Goal: Task Accomplishment & Management: Manage account settings

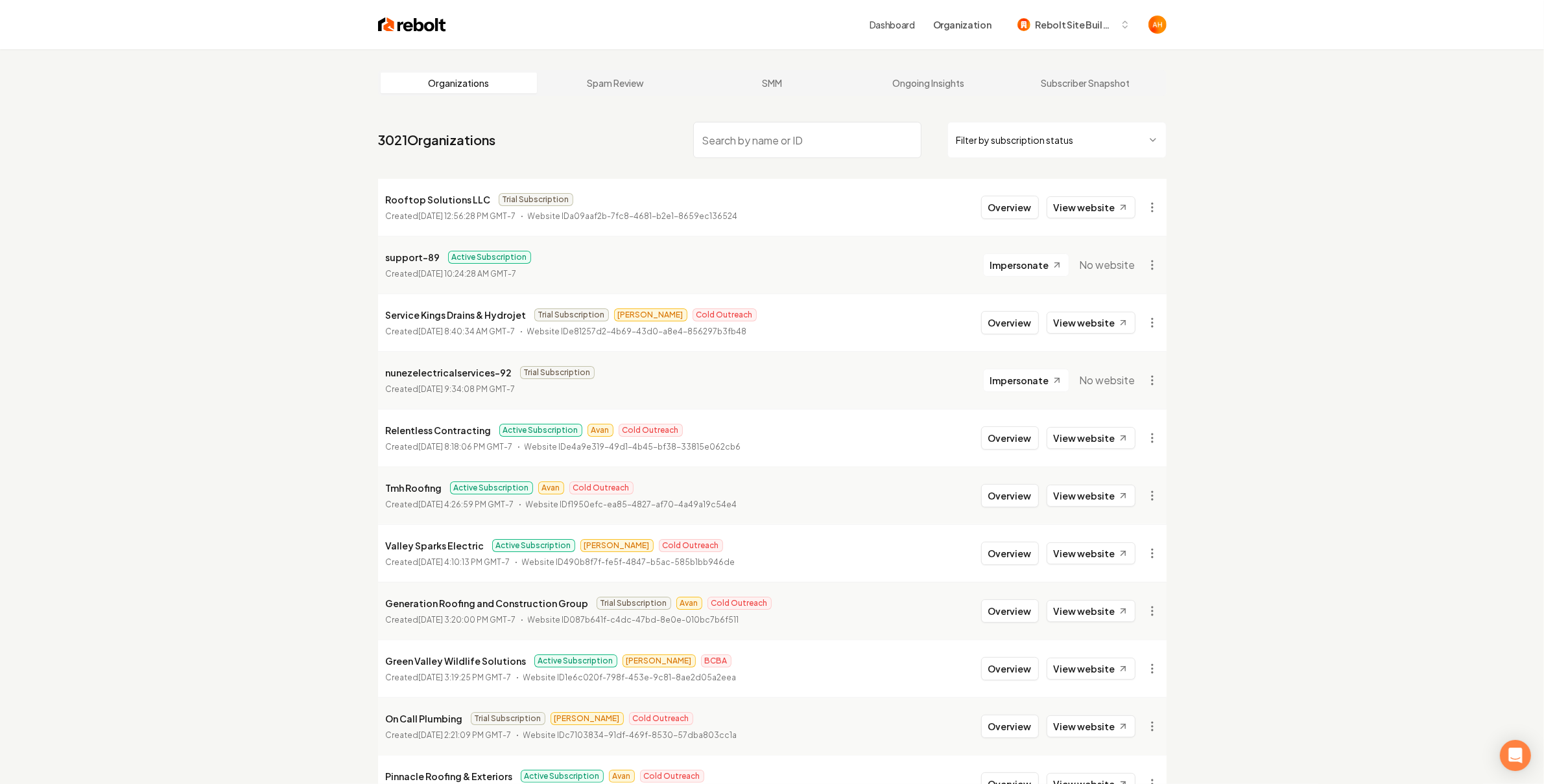
click at [709, 144] on input "search" at bounding box center [807, 140] width 228 height 36
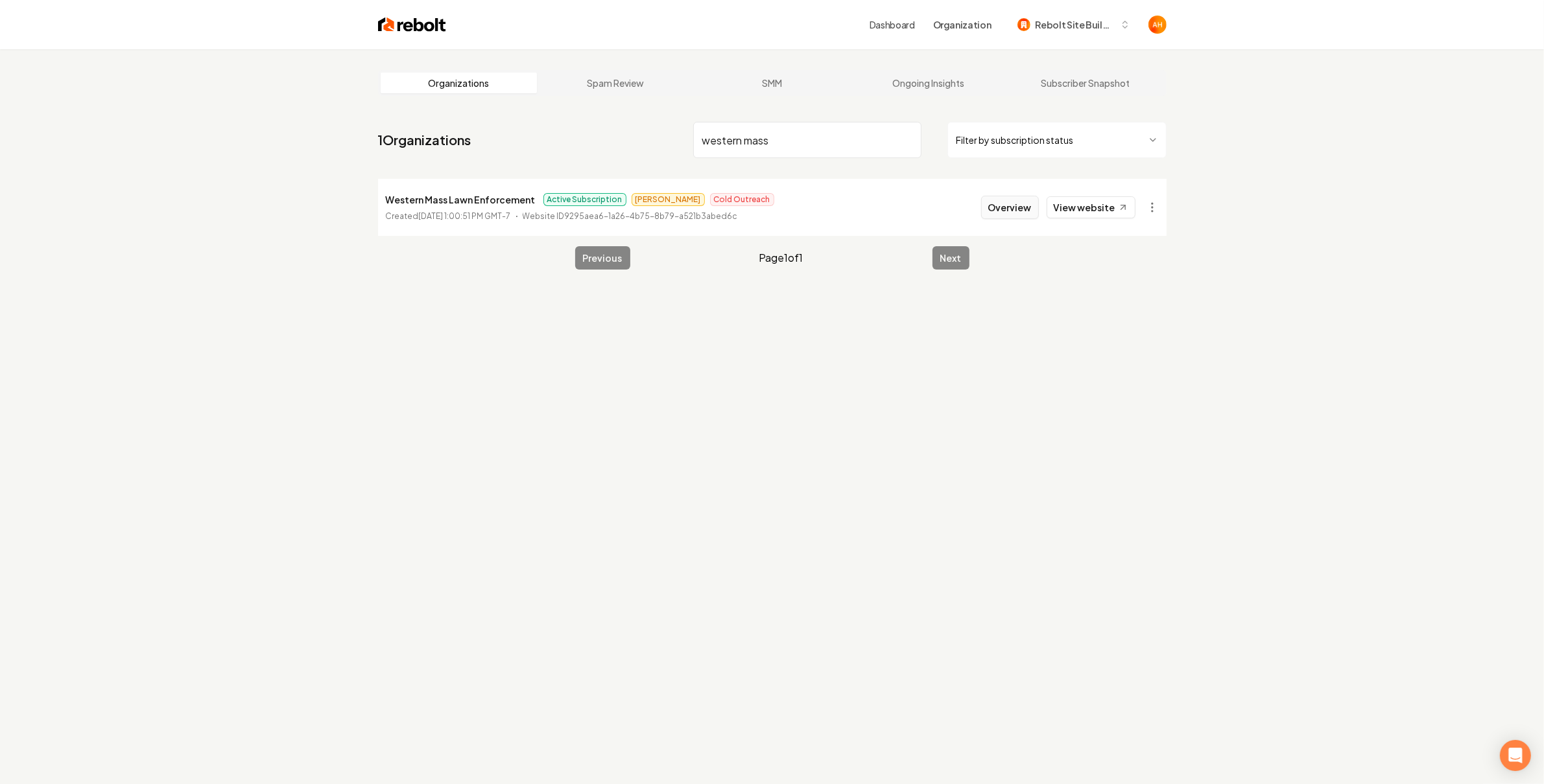
type input "western mass"
click at [1001, 198] on button "Overview" at bounding box center [1010, 207] width 57 height 23
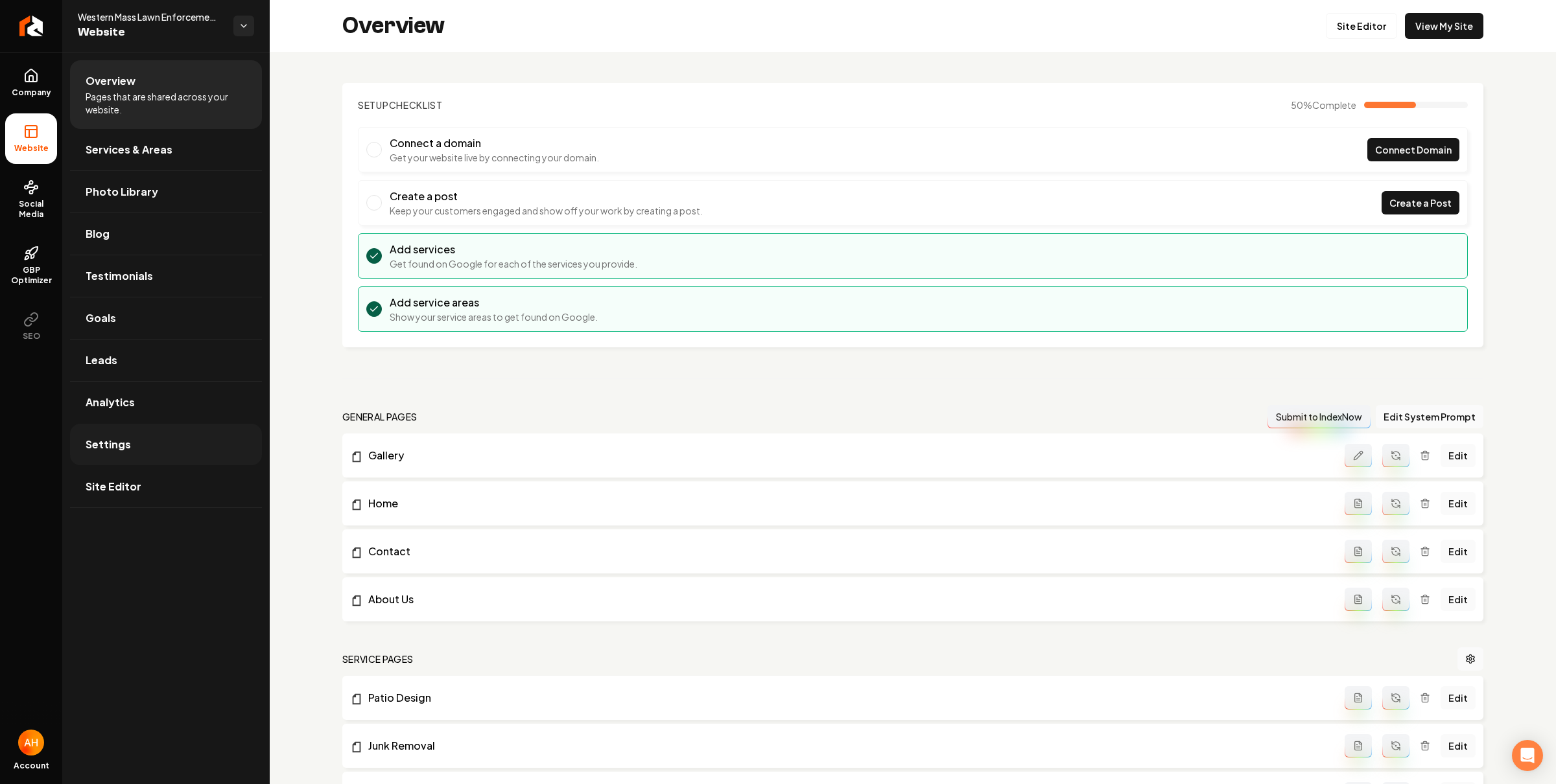
click at [148, 426] on link "Settings" at bounding box center [166, 445] width 192 height 42
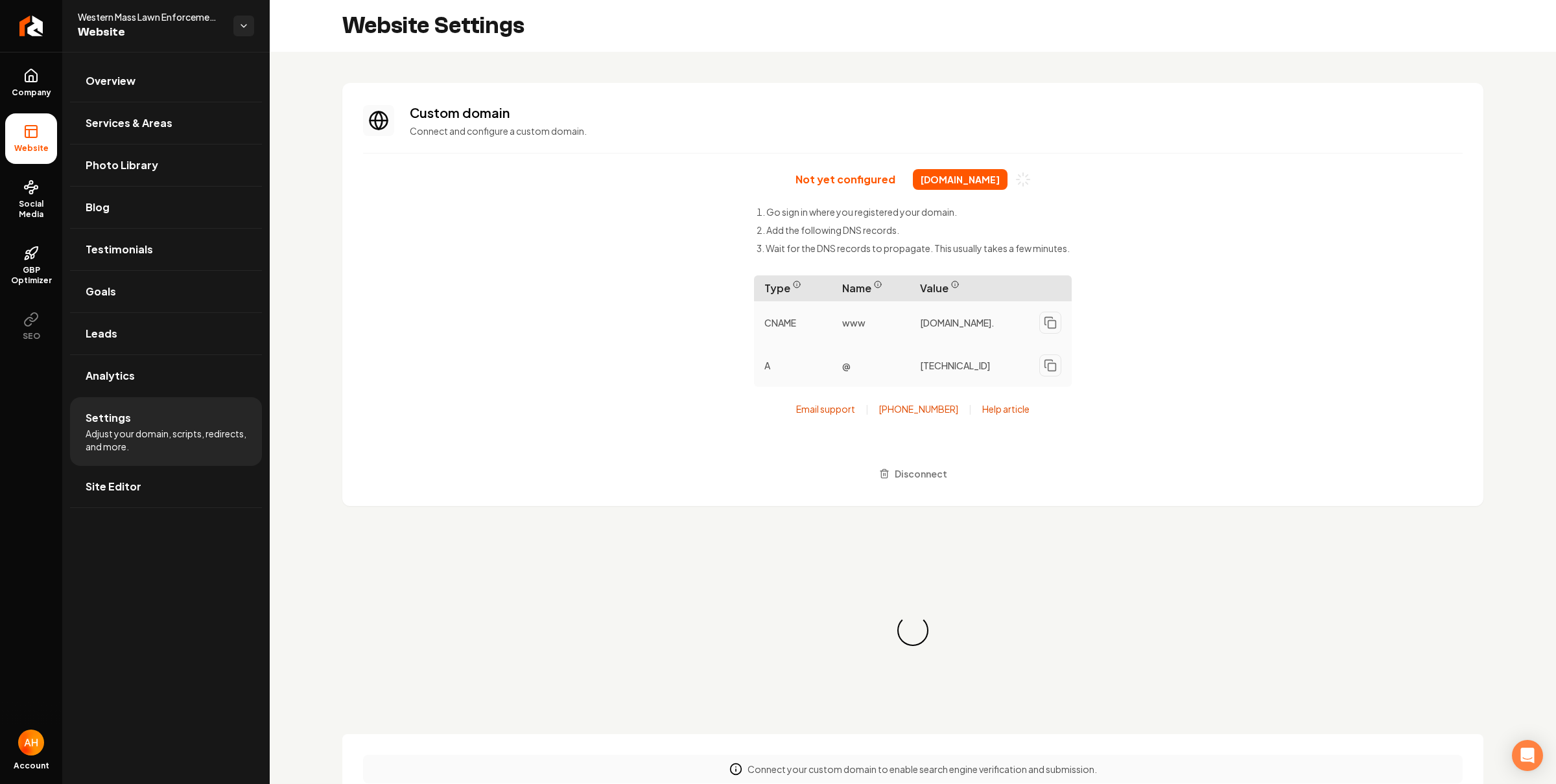
scroll to position [105, 0]
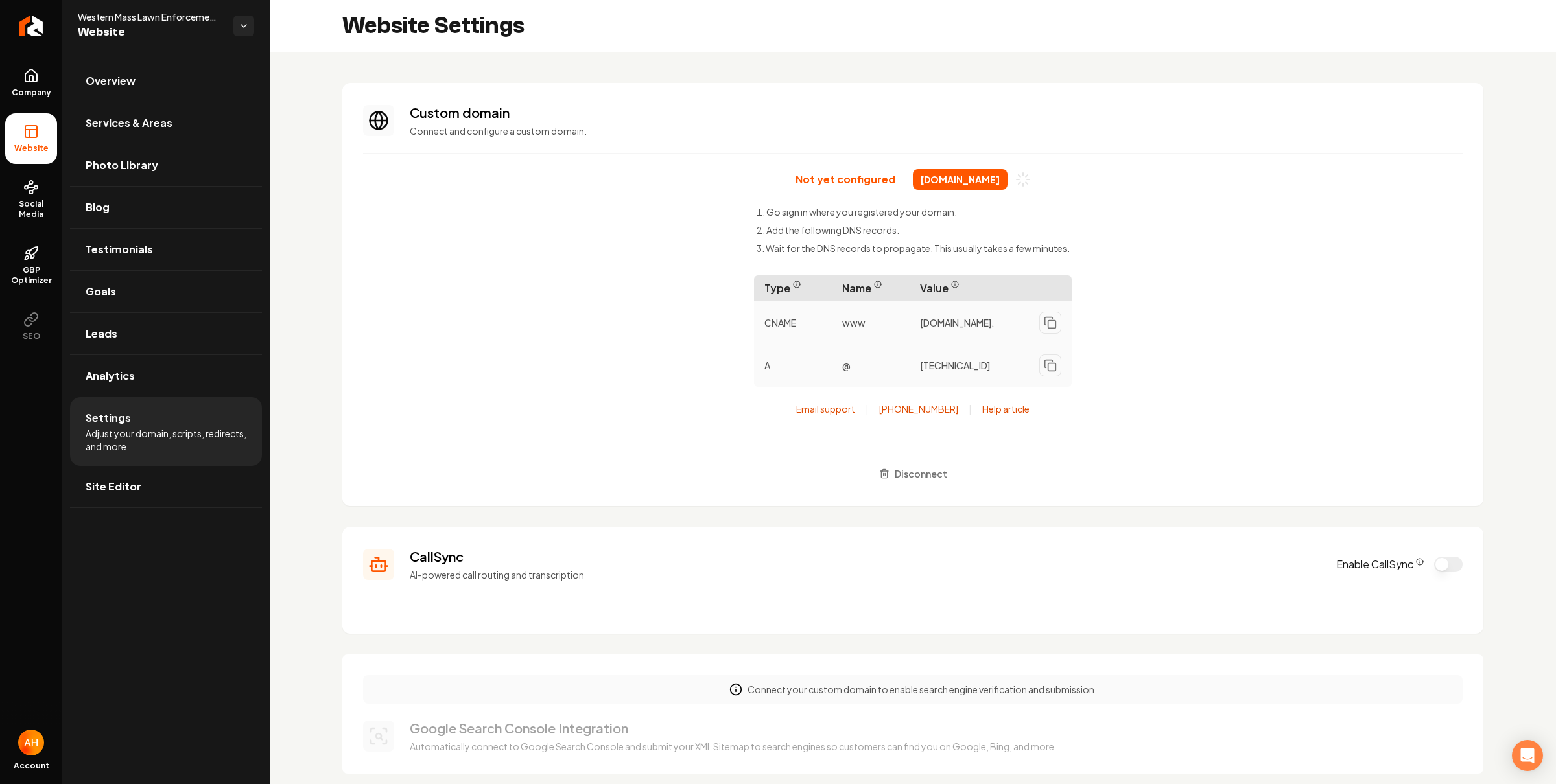
click at [823, 148] on section "Custom domain Connect and configure a custom domain. Not yet configured [DOMAIN…" at bounding box center [913, 295] width 1141 height 424
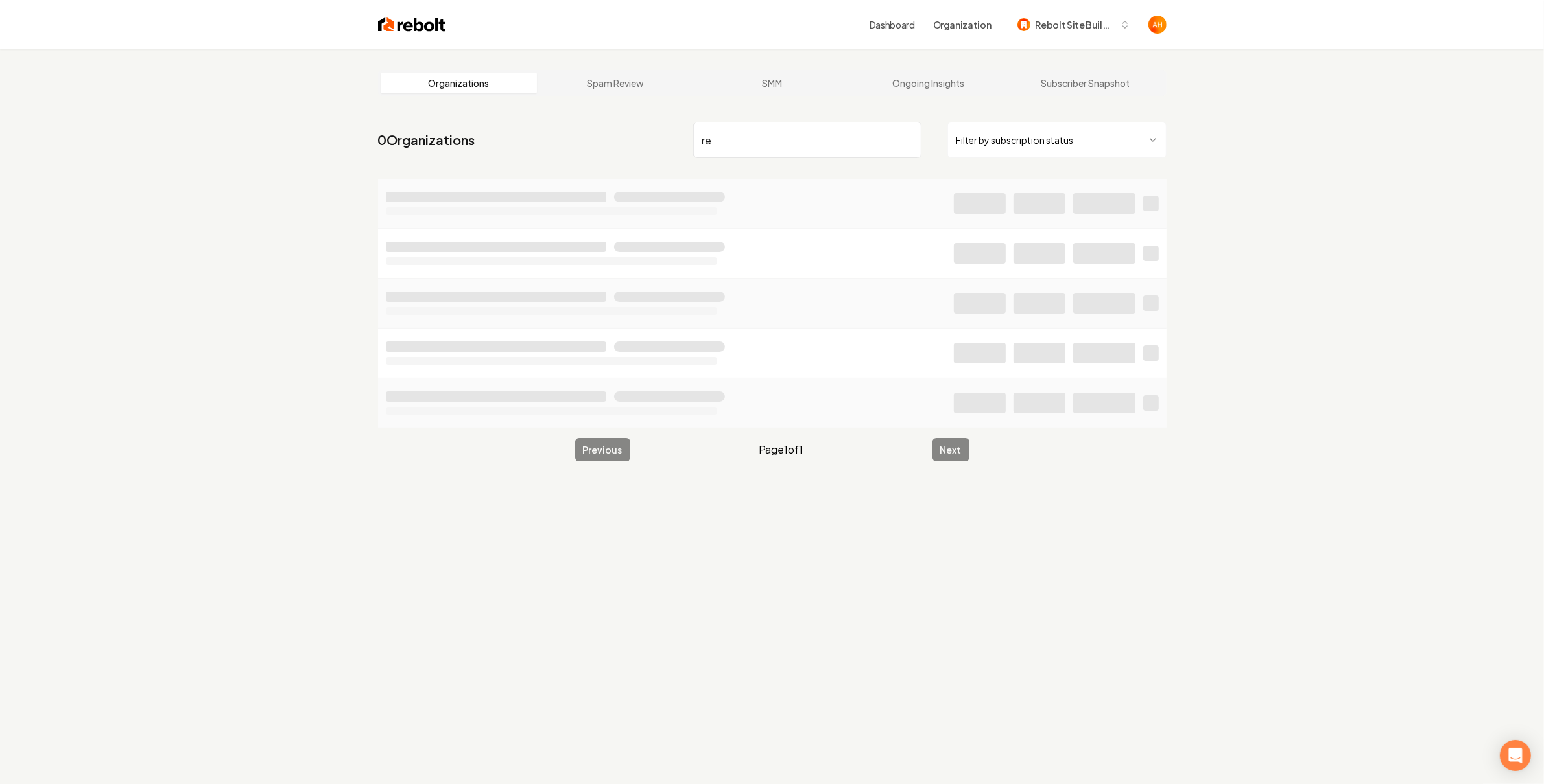
type input "r"
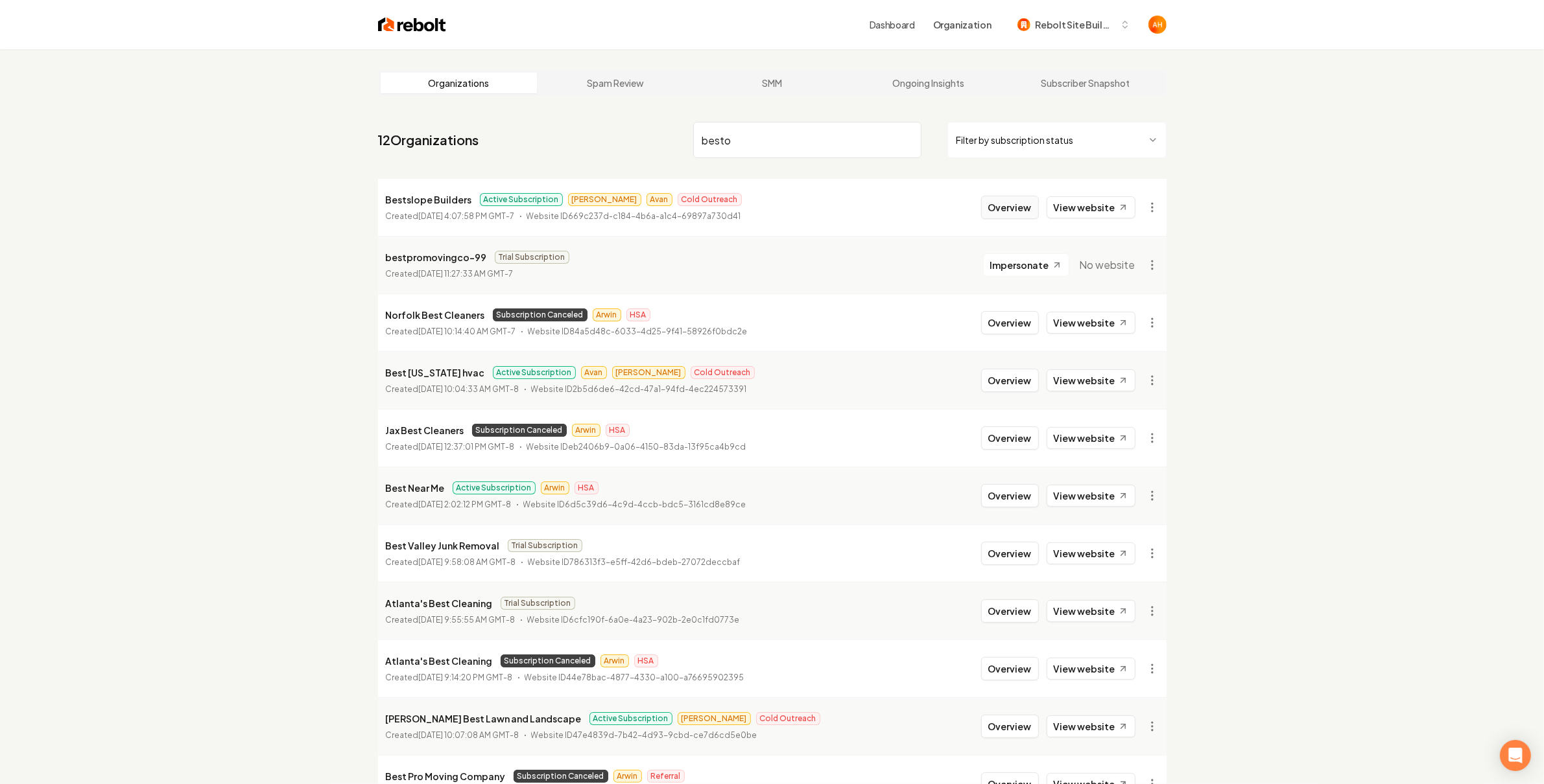
type input "besto"
drag, startPoint x: 1018, startPoint y: 205, endPoint x: 1018, endPoint y: 194, distance: 11.0
click at [1018, 204] on button "Overview" at bounding box center [1010, 207] width 57 height 23
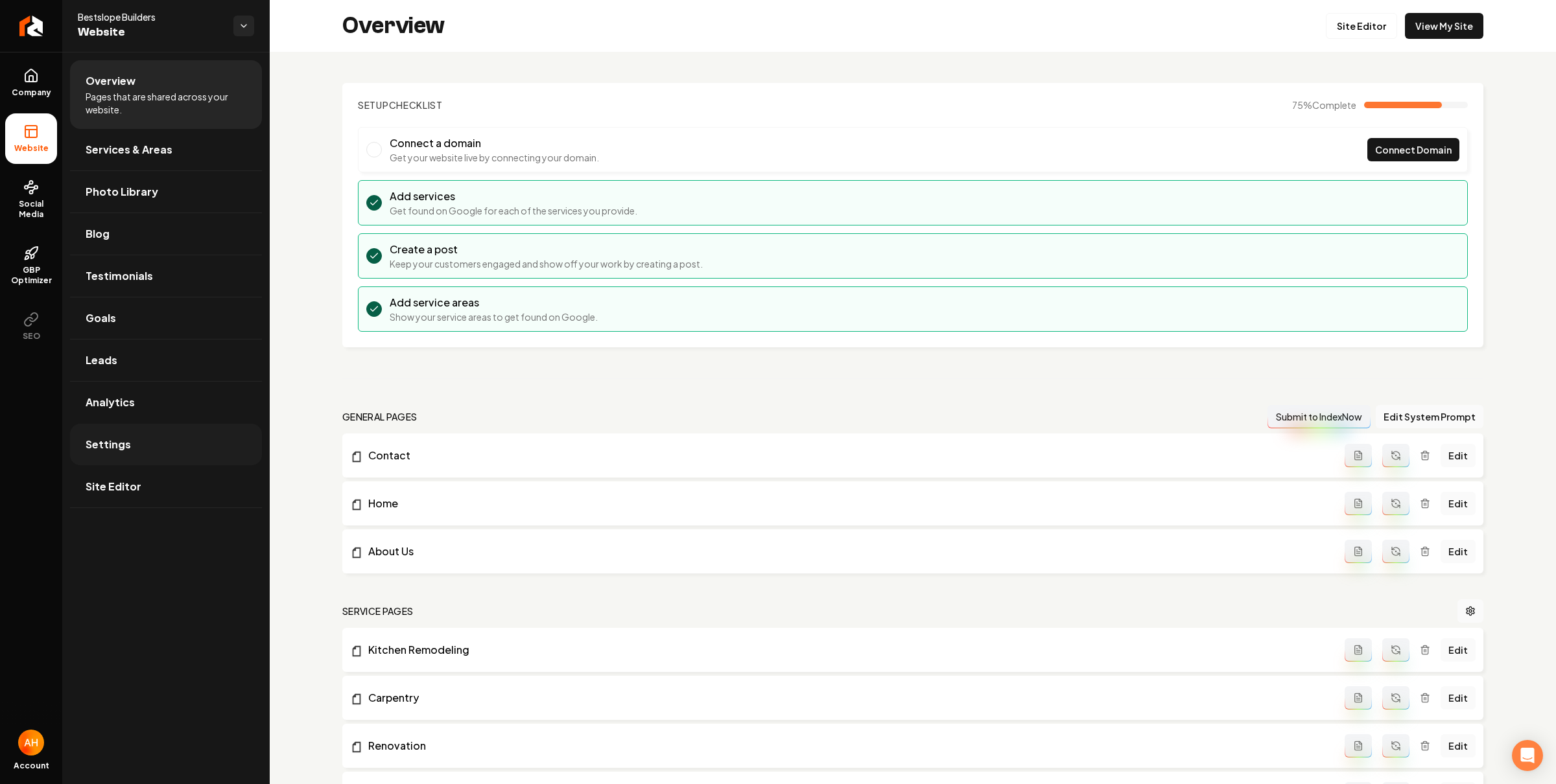
click at [190, 450] on link "Settings" at bounding box center [166, 445] width 192 height 42
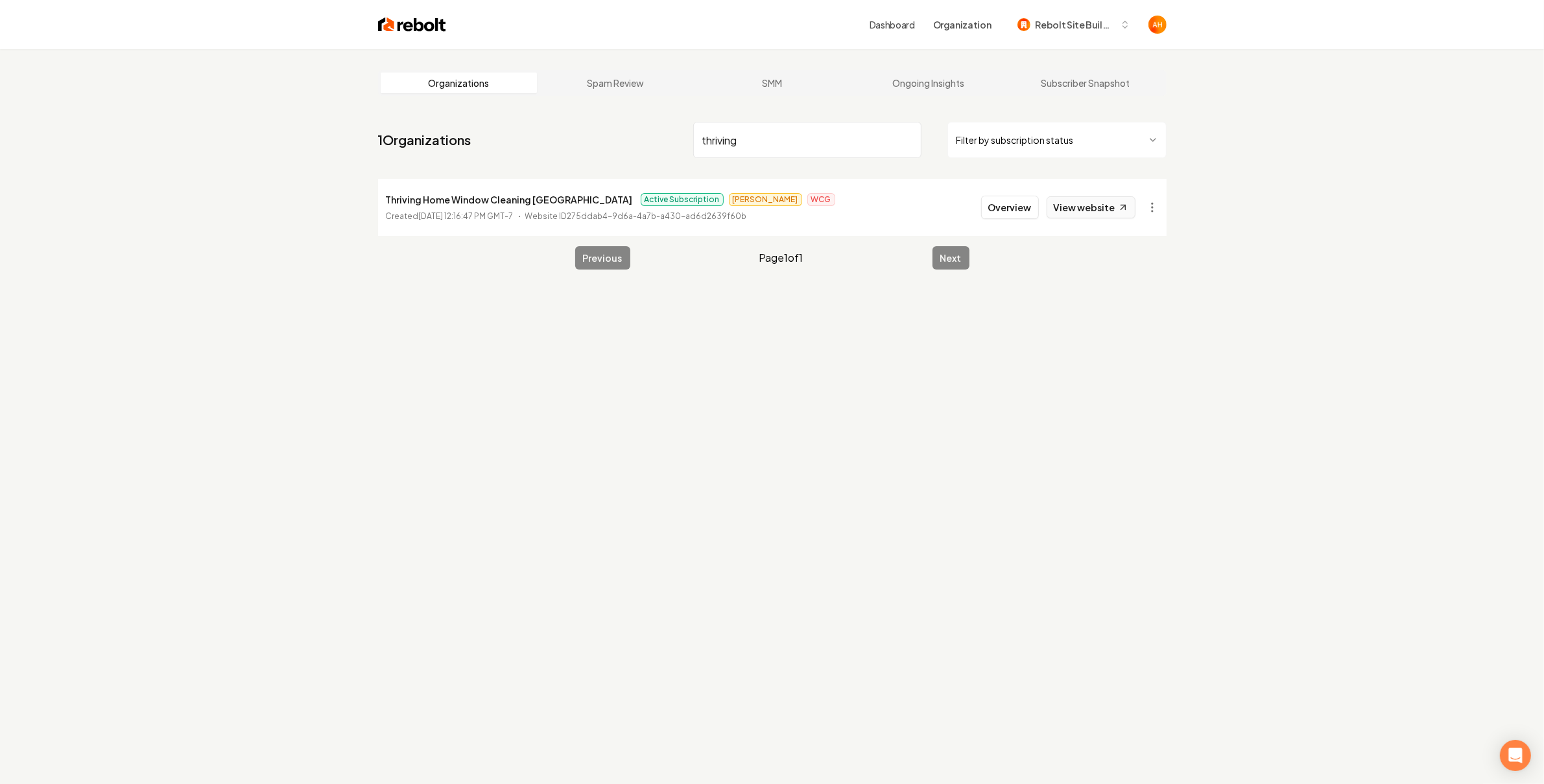
click at [1089, 212] on link "View website" at bounding box center [1091, 207] width 89 height 22
click at [784, 142] on input "thriving" at bounding box center [807, 140] width 228 height 36
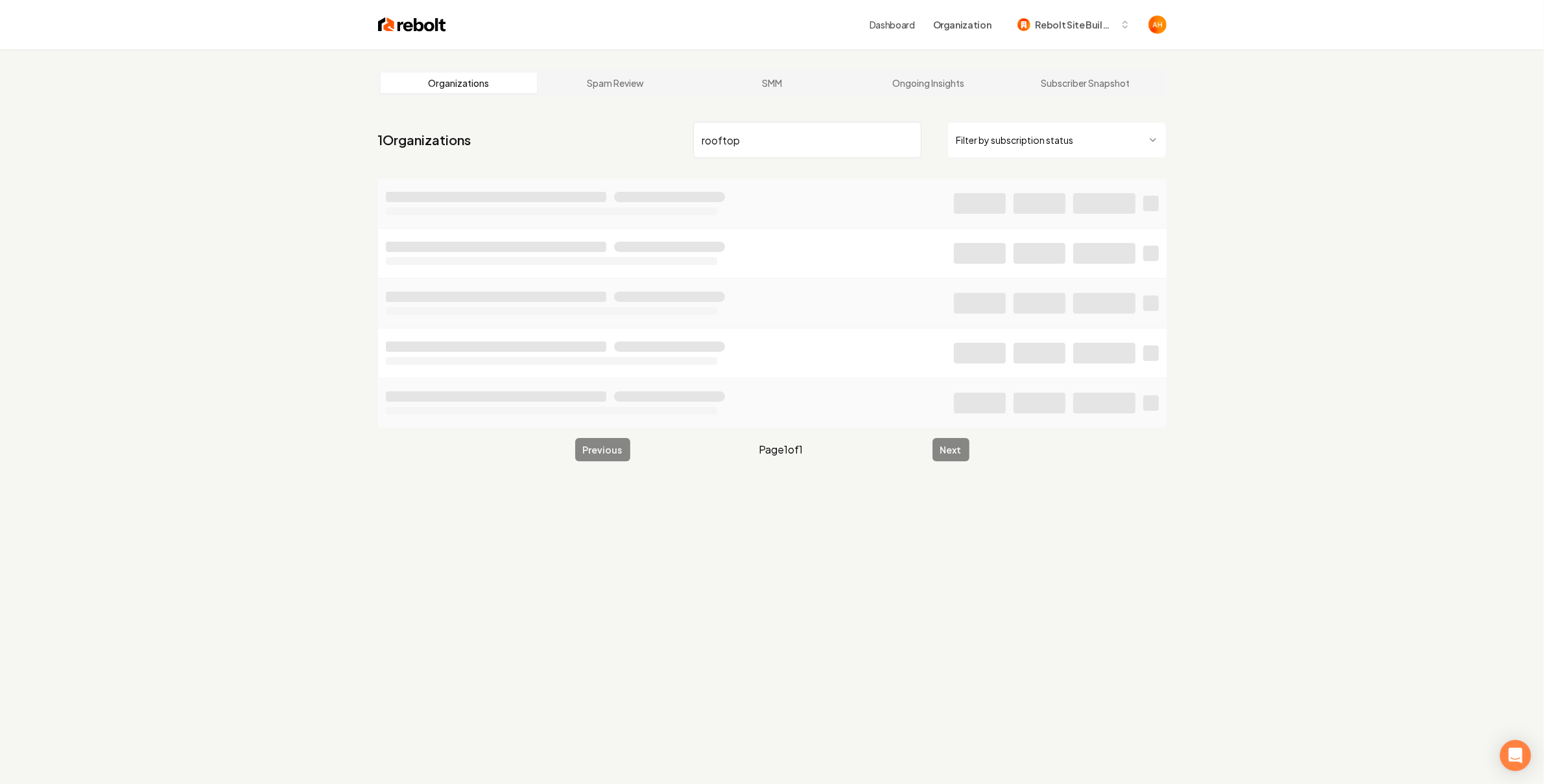
type input "rooftop"
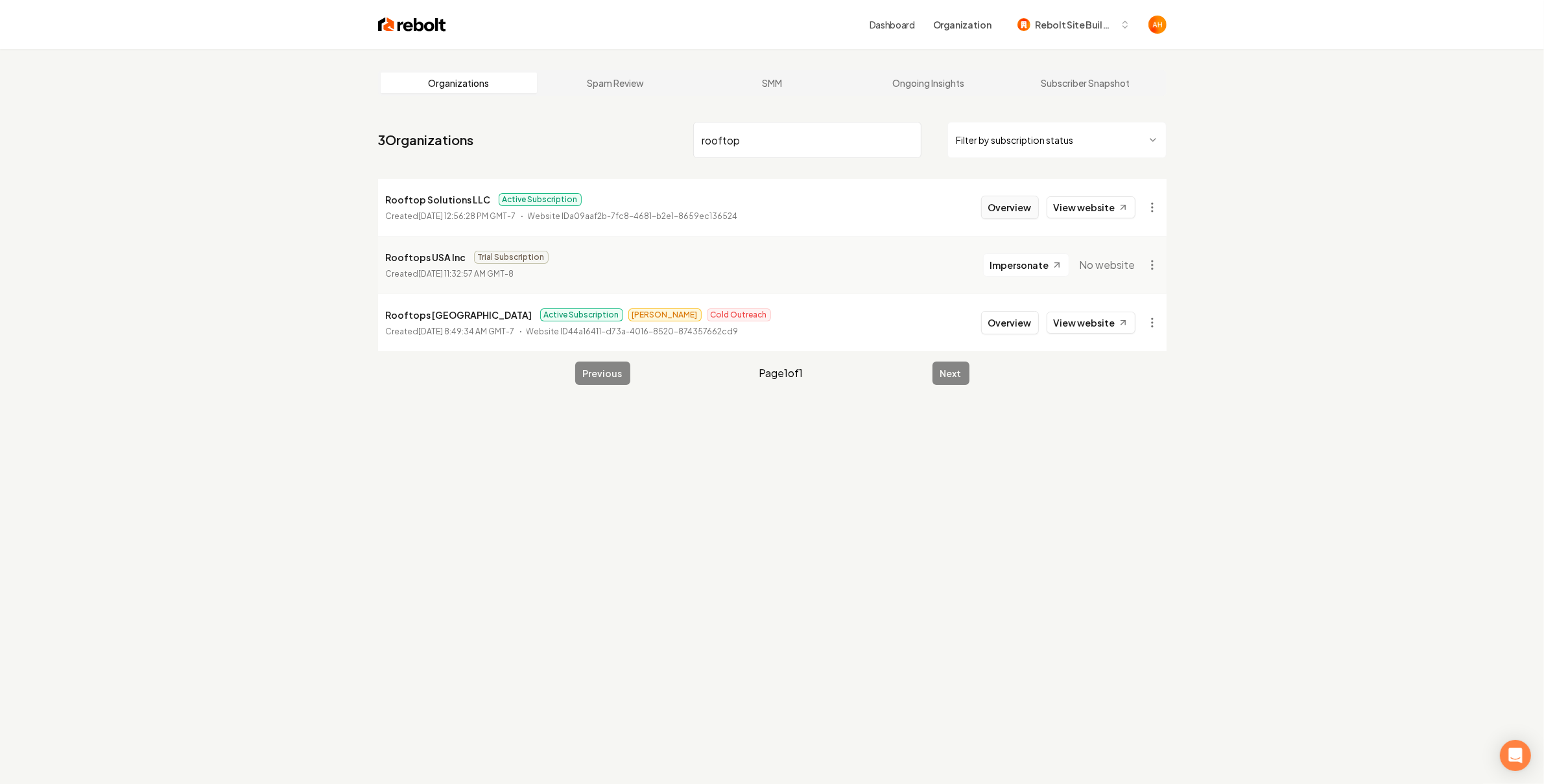
click at [1008, 205] on button "Overview" at bounding box center [1010, 207] width 57 height 23
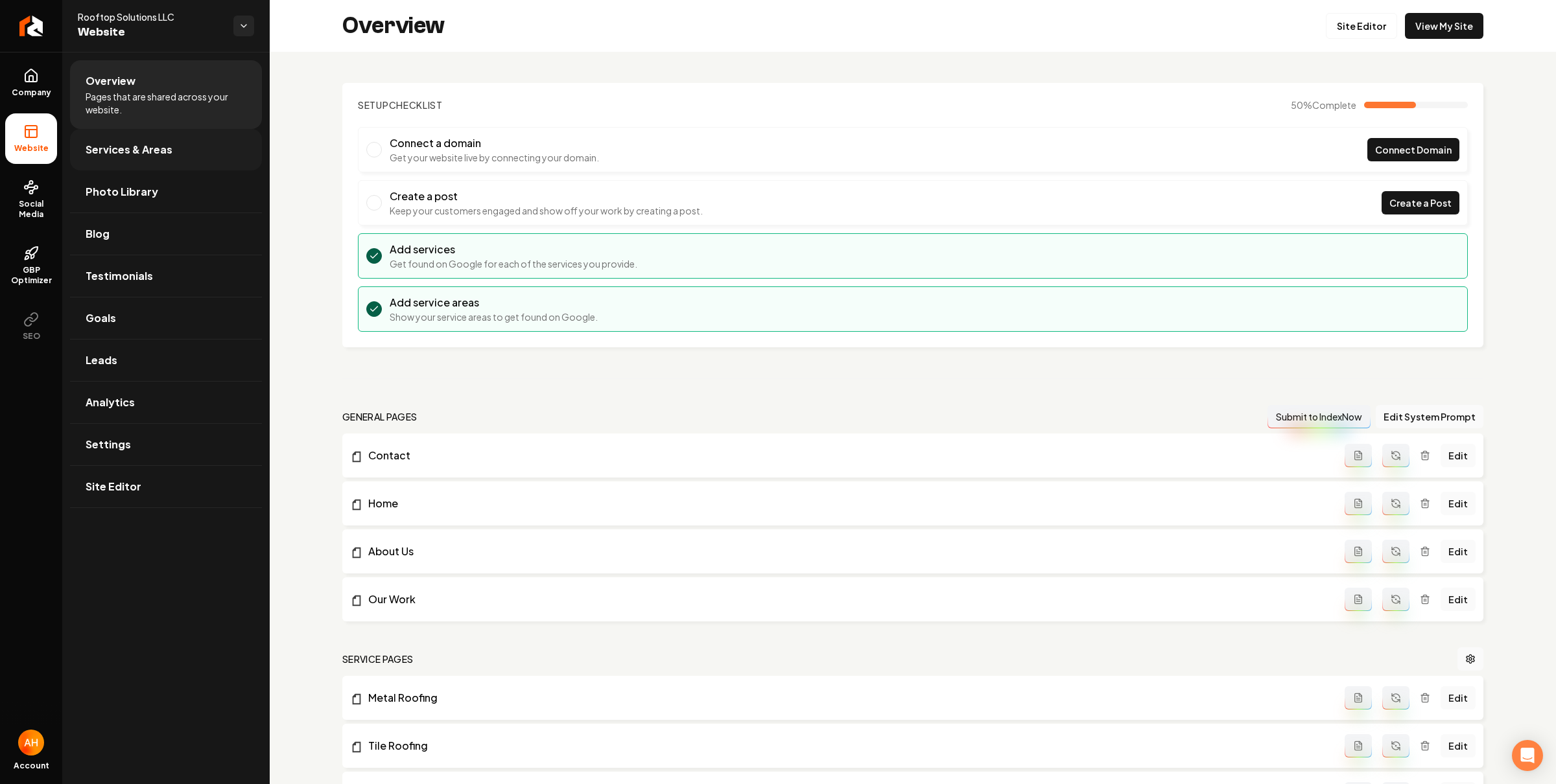
click at [165, 159] on link "Services & Areas" at bounding box center [166, 149] width 192 height 42
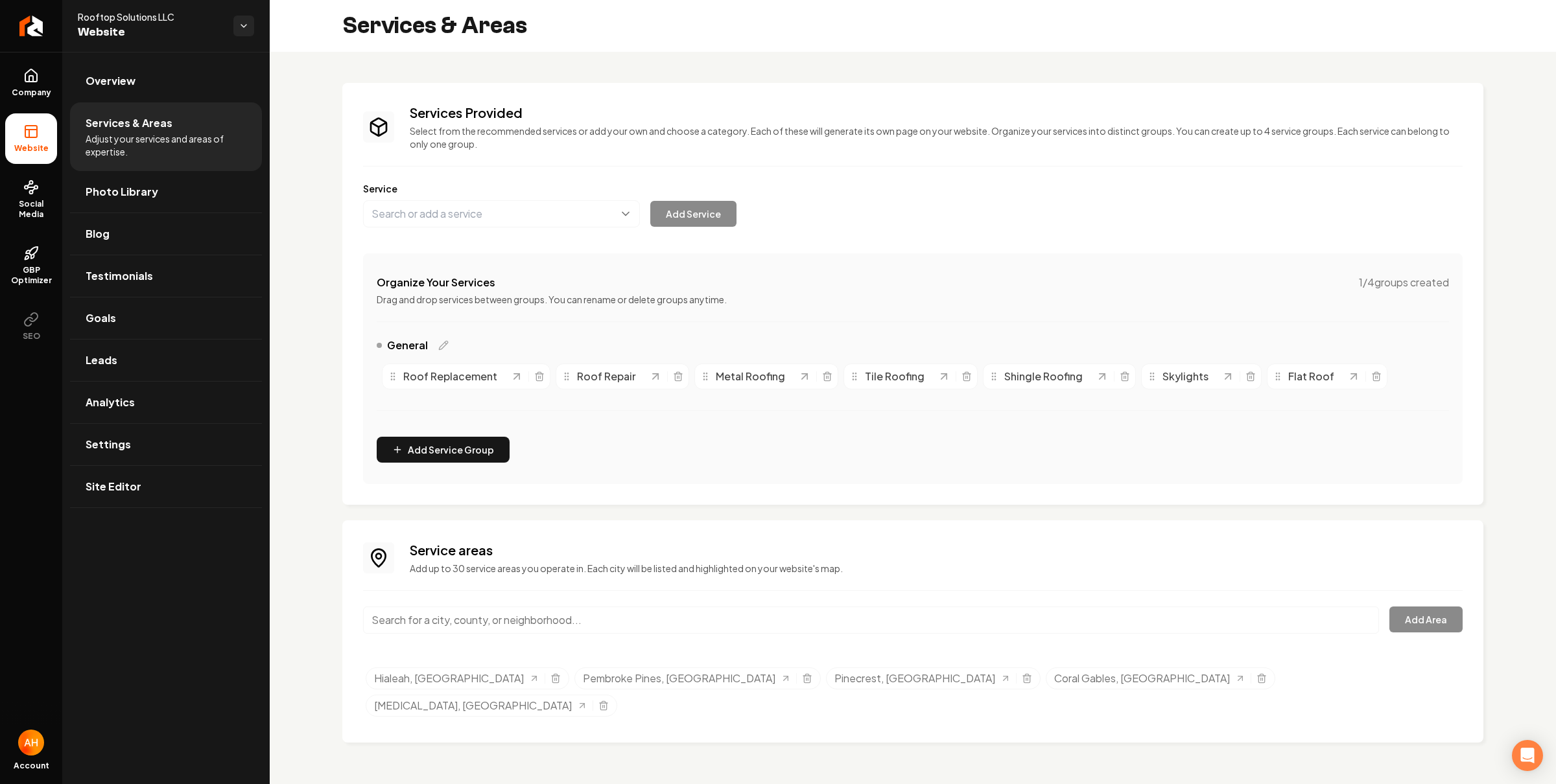
click at [590, 625] on input "Main content area" at bounding box center [871, 620] width 1016 height 27
click at [476, 623] on input "Main content area" at bounding box center [871, 620] width 1016 height 27
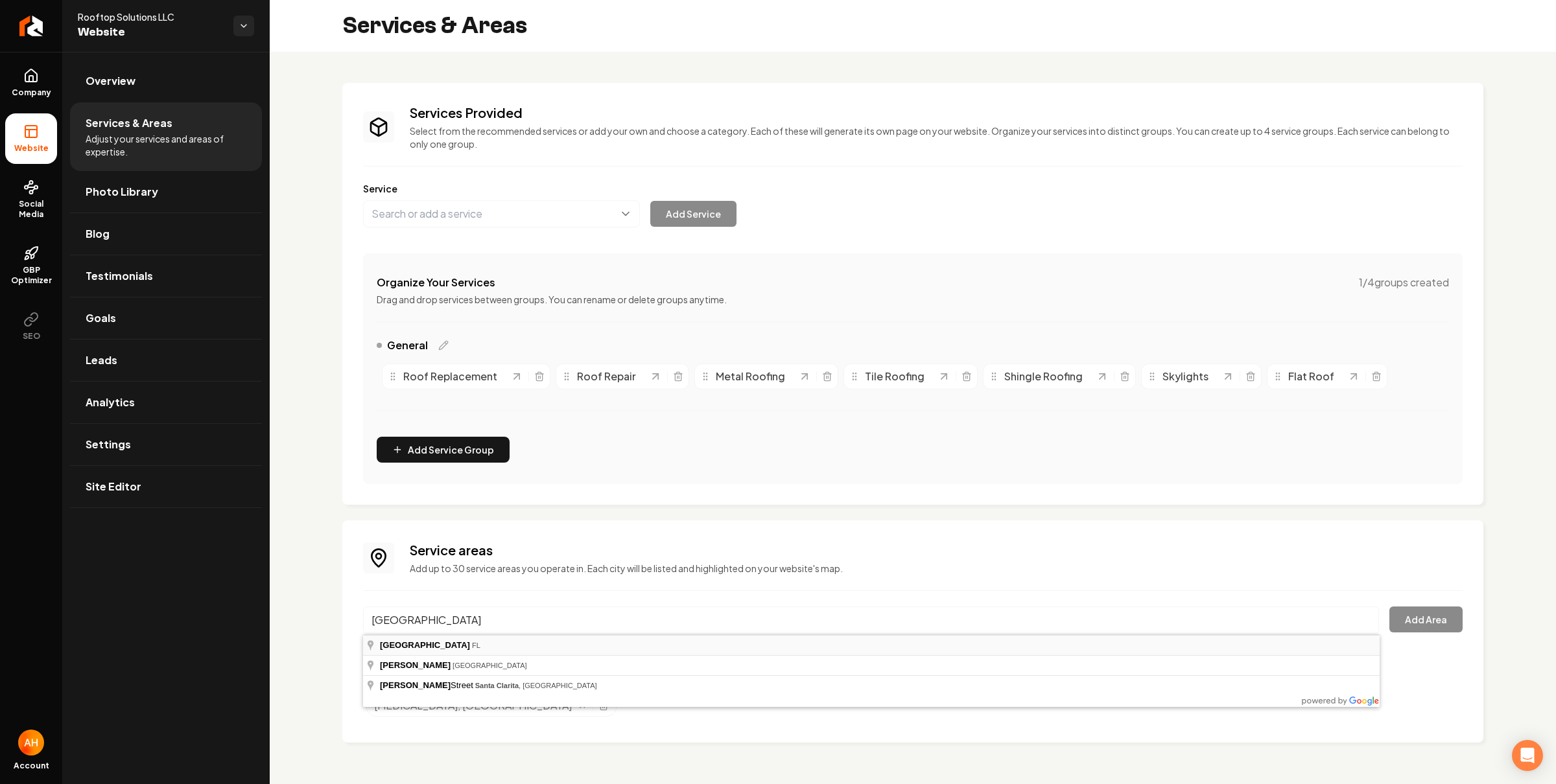
type input "[GEOGRAPHIC_DATA], [GEOGRAPHIC_DATA]"
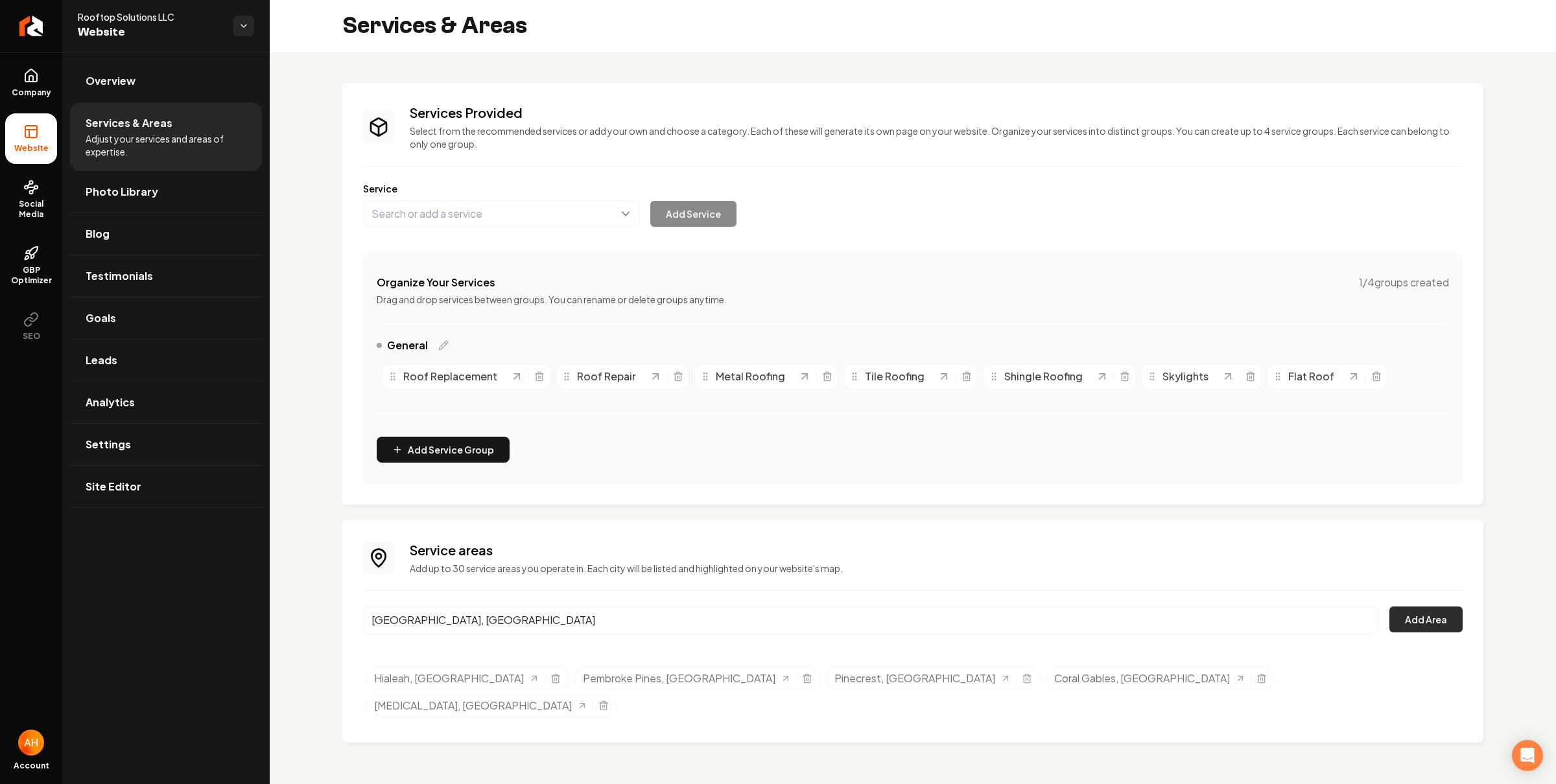
click at [1453, 613] on button "Add Area" at bounding box center [1426, 620] width 73 height 26
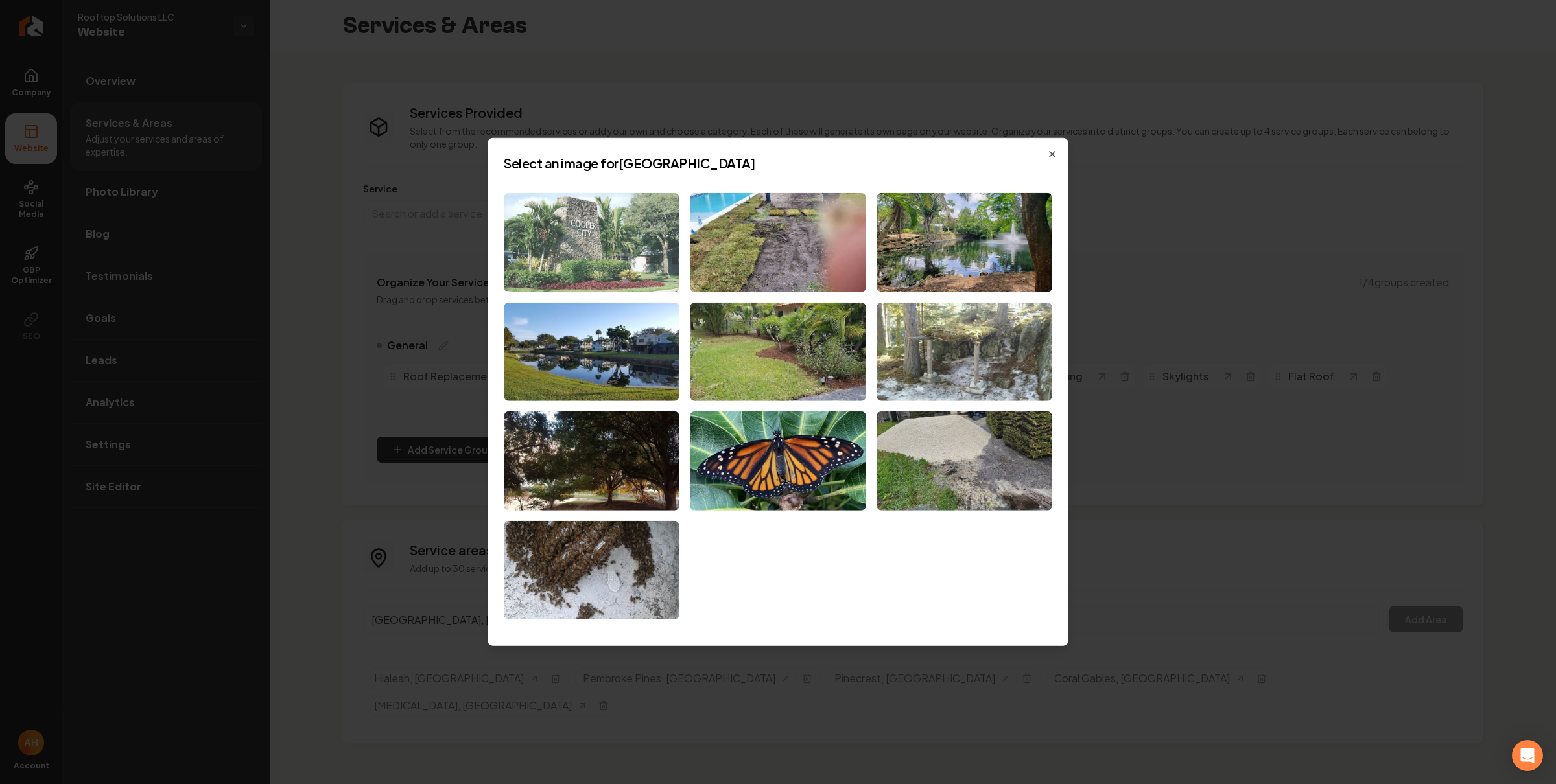
click at [641, 255] on img at bounding box center [592, 243] width 176 height 99
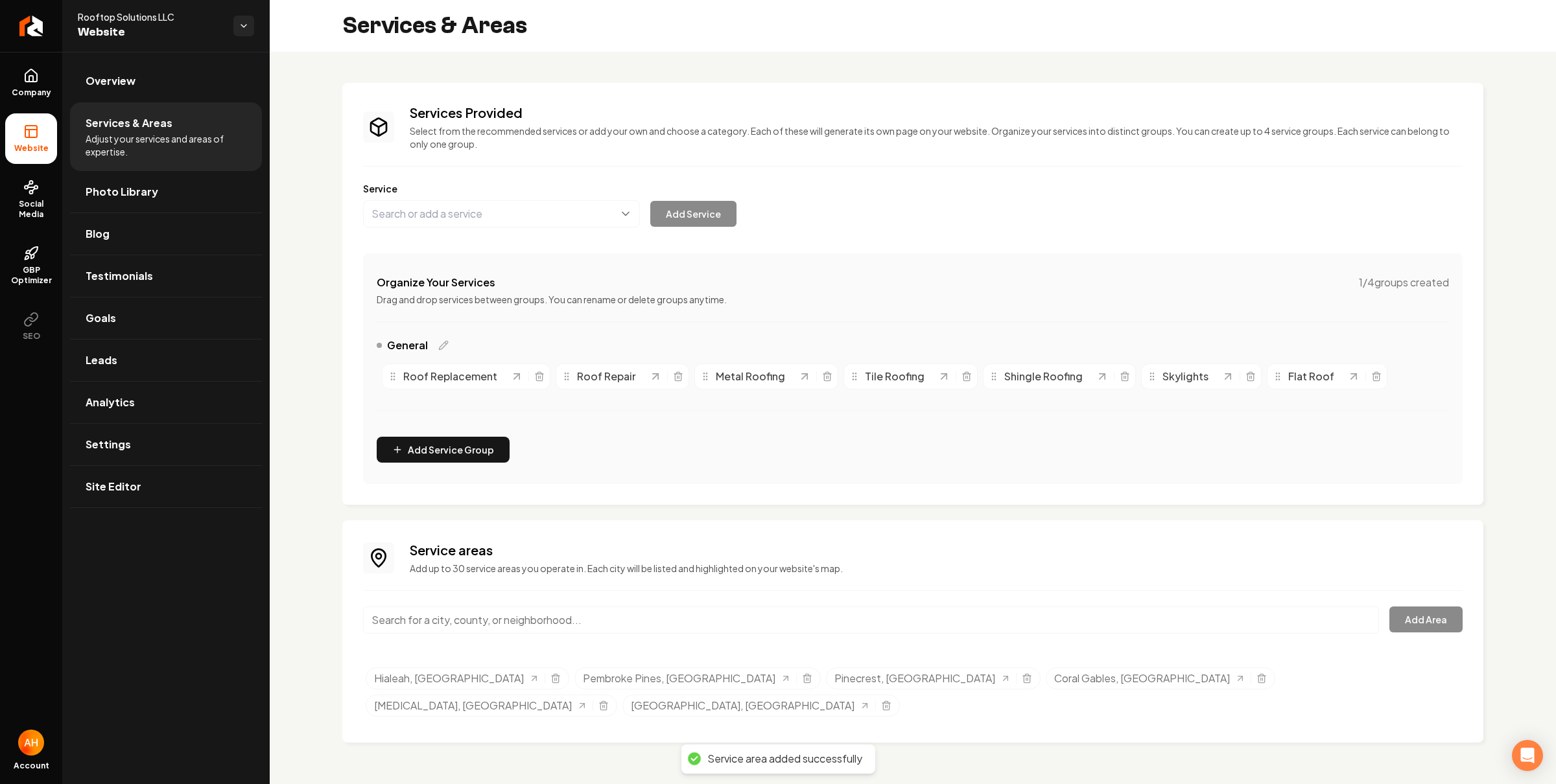
click at [465, 618] on input "Main content area" at bounding box center [871, 620] width 1016 height 27
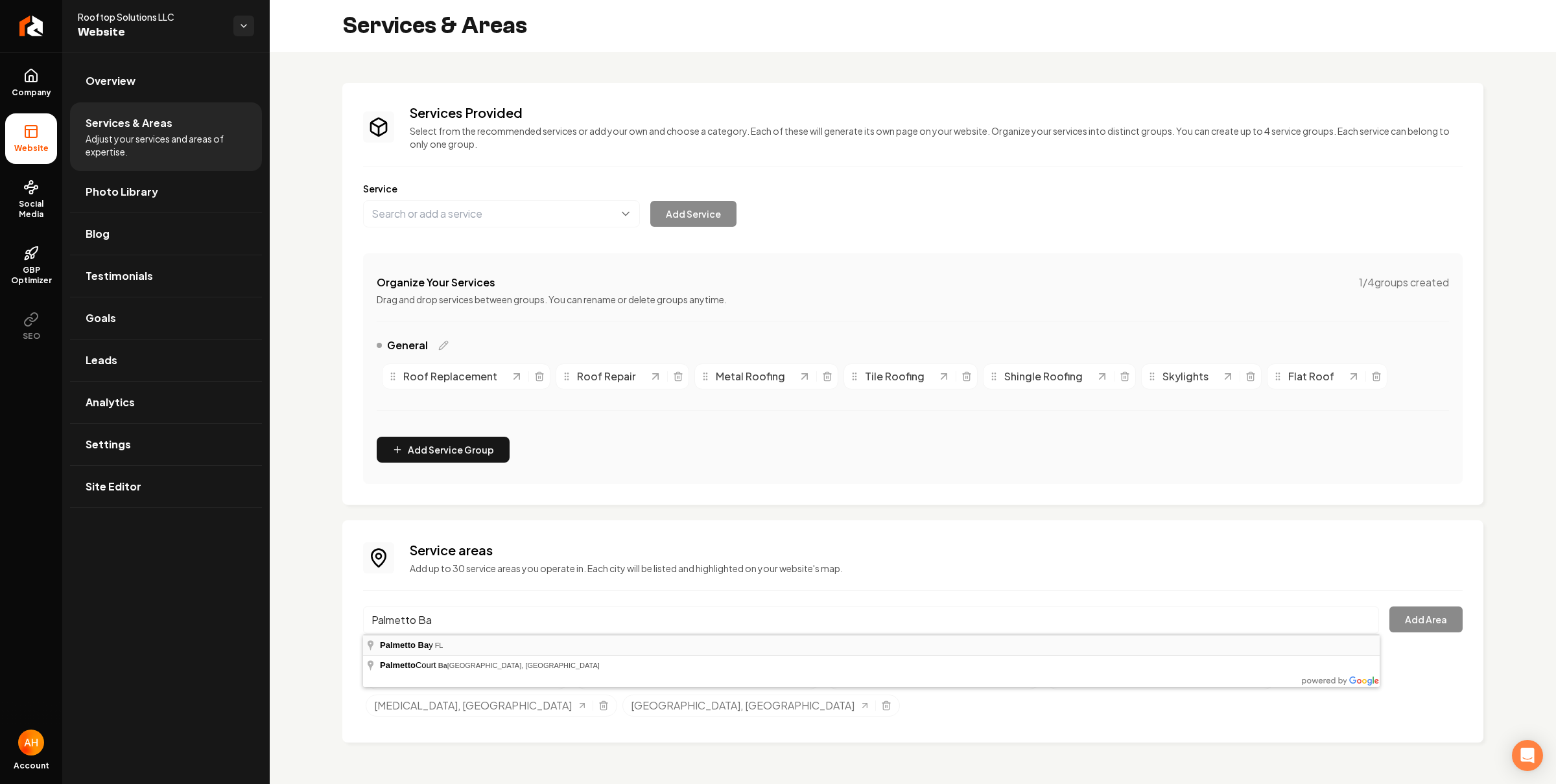
type input "[GEOGRAPHIC_DATA], [GEOGRAPHIC_DATA]"
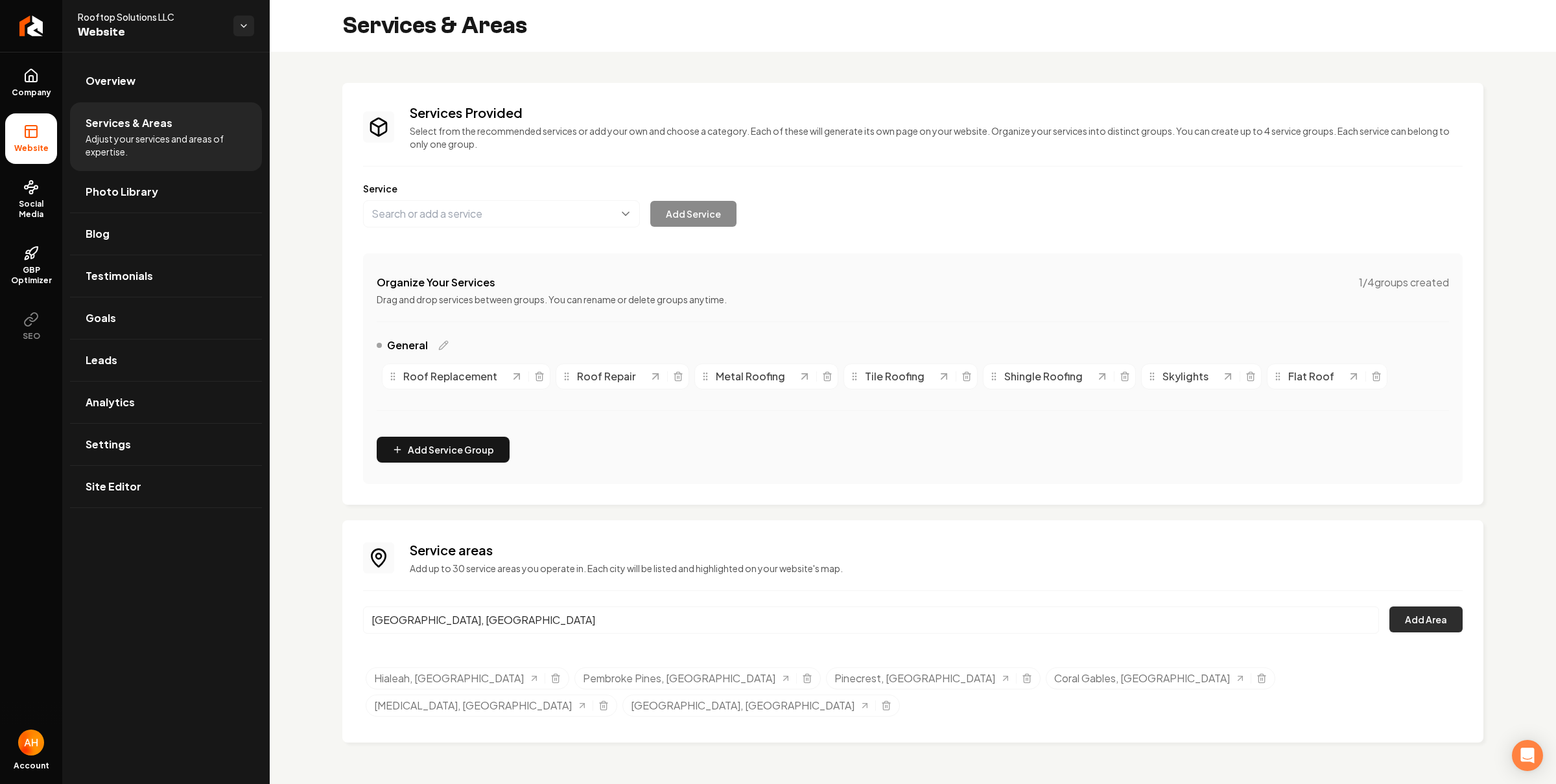
click at [1403, 615] on button "Add Area" at bounding box center [1426, 620] width 73 height 26
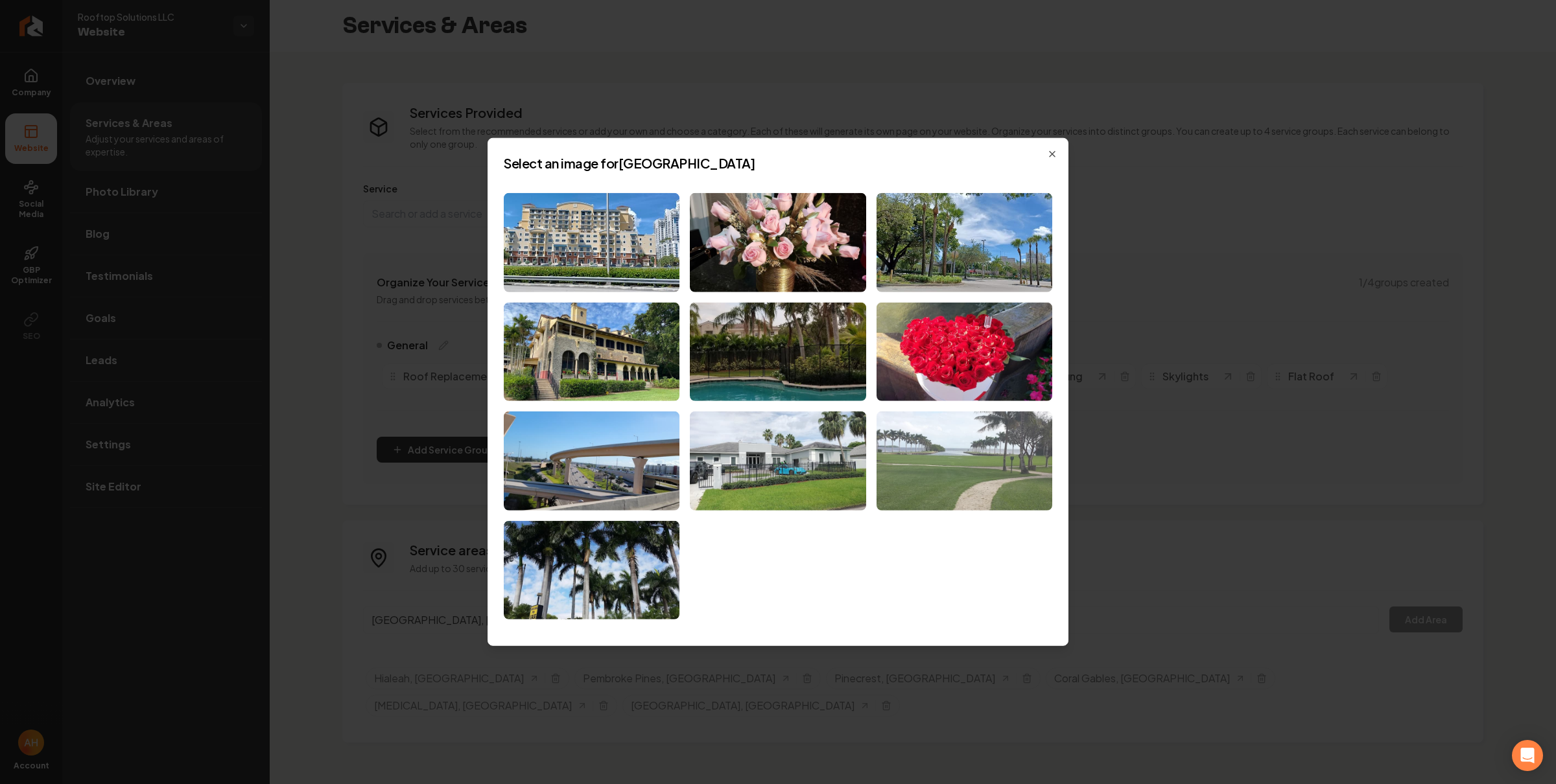
click at [942, 435] on img at bounding box center [964, 461] width 176 height 99
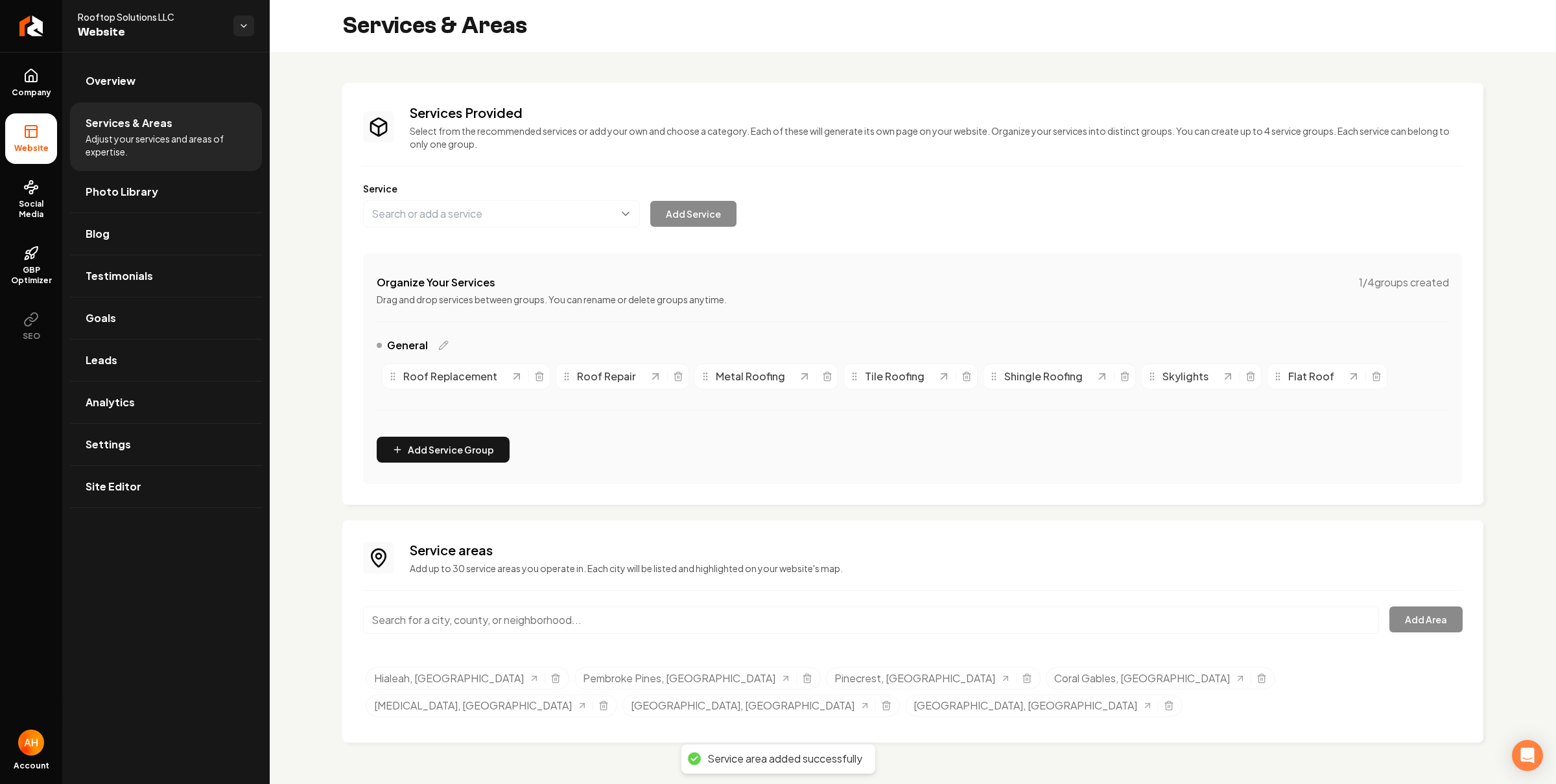
click at [540, 623] on input "Main content area" at bounding box center [871, 620] width 1016 height 27
paste input "[GEOGRAPHIC_DATA]"
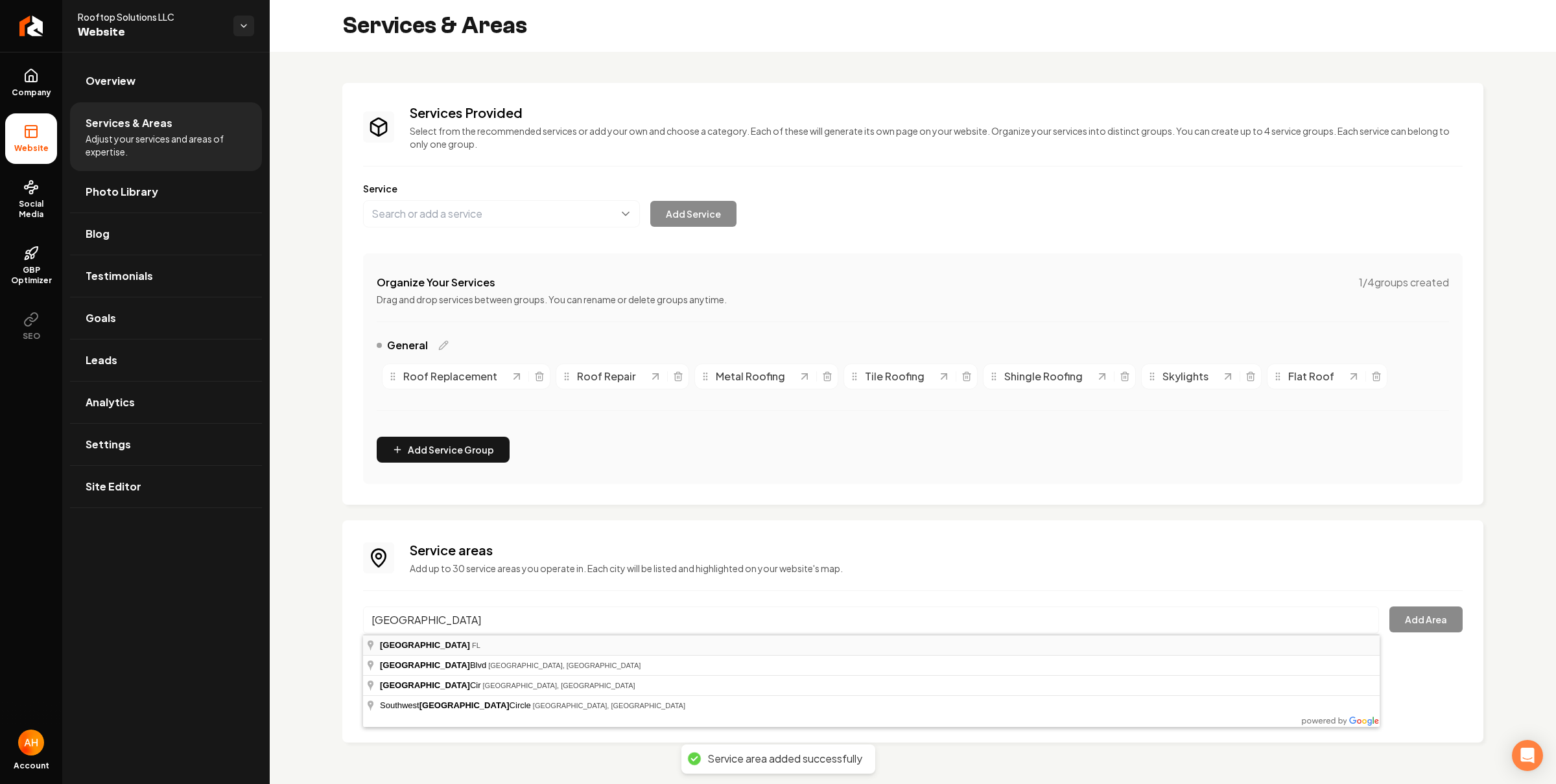
type input "[GEOGRAPHIC_DATA], [GEOGRAPHIC_DATA]"
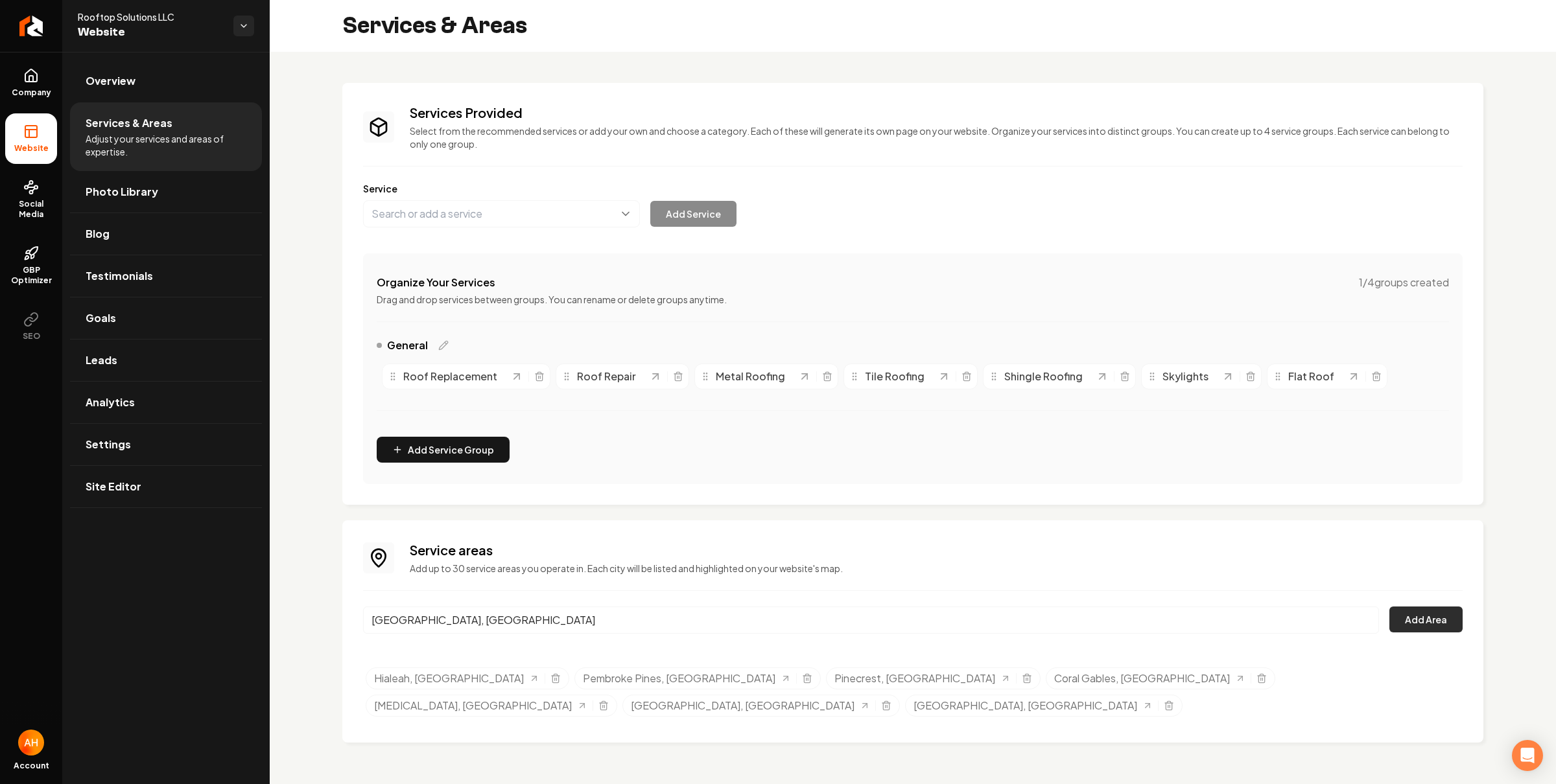
click at [1419, 618] on button "Add Area" at bounding box center [1426, 620] width 73 height 26
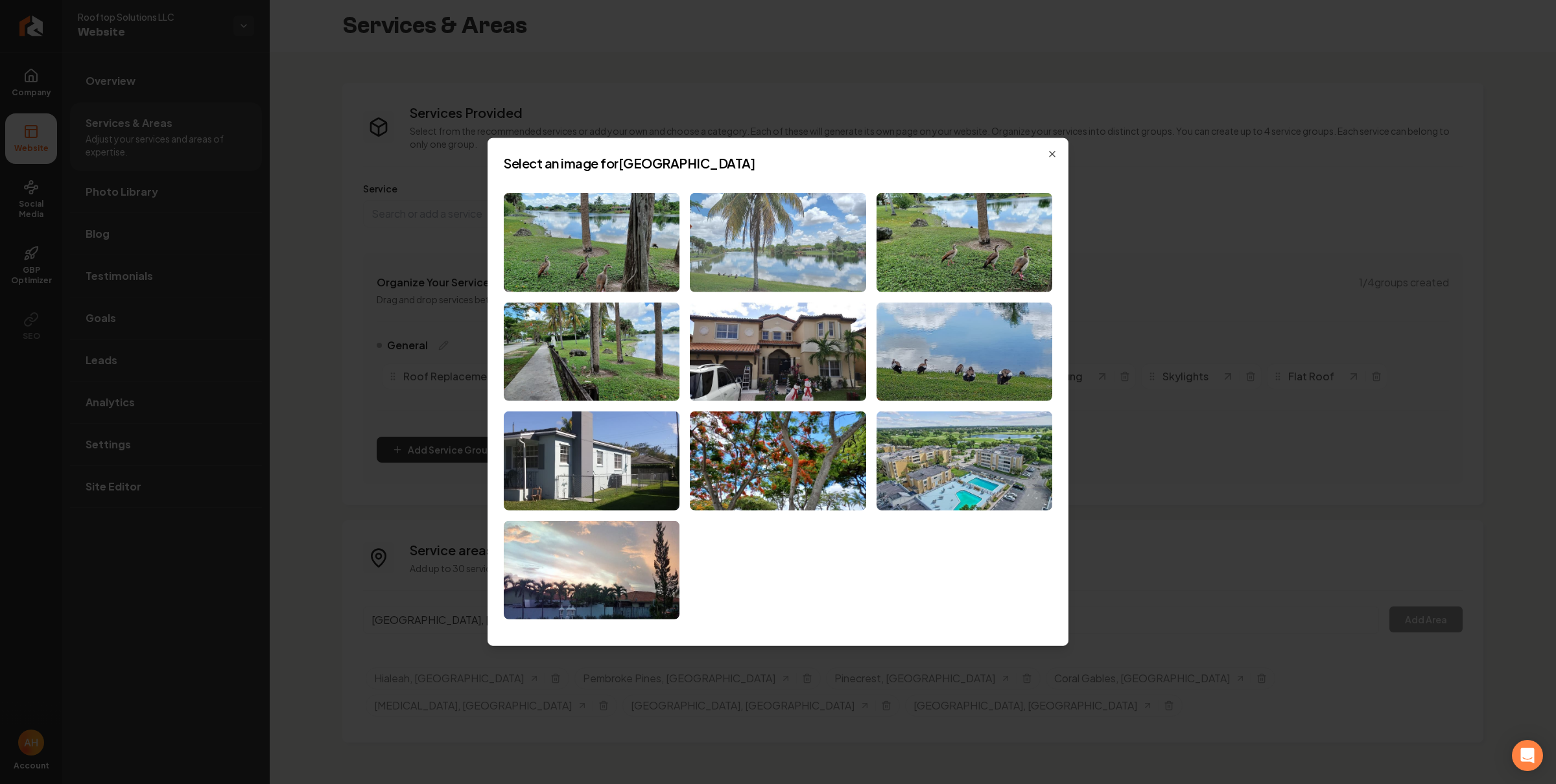
click at [814, 249] on img at bounding box center [778, 243] width 176 height 99
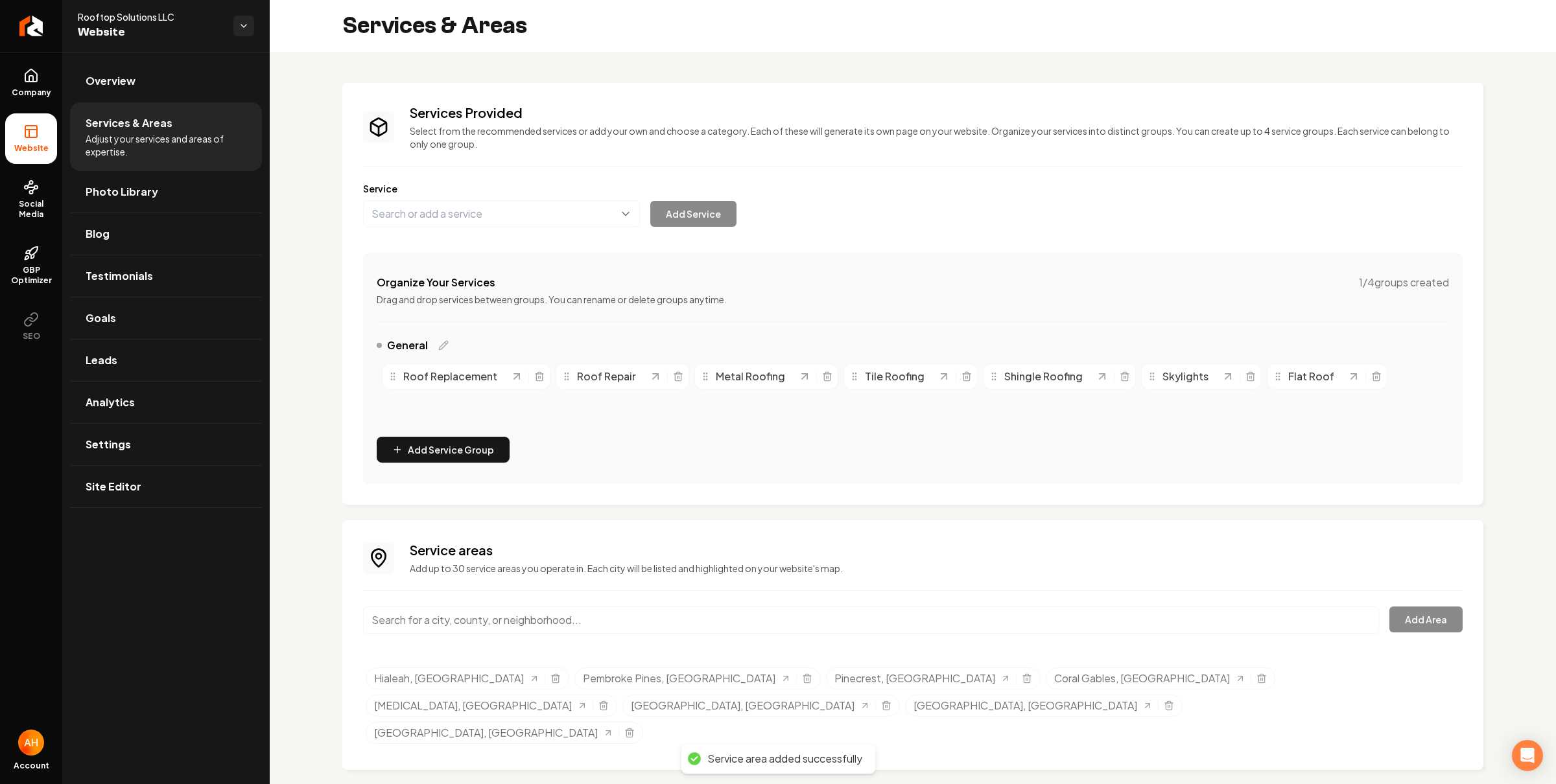
click at [499, 618] on input "Main content area" at bounding box center [871, 620] width 1016 height 27
paste input "coral gables"
click at [1417, 615] on button "Add Area" at bounding box center [1426, 620] width 73 height 26
click at [649, 607] on input "Coral Gables, [GEOGRAPHIC_DATA]" at bounding box center [871, 620] width 1016 height 27
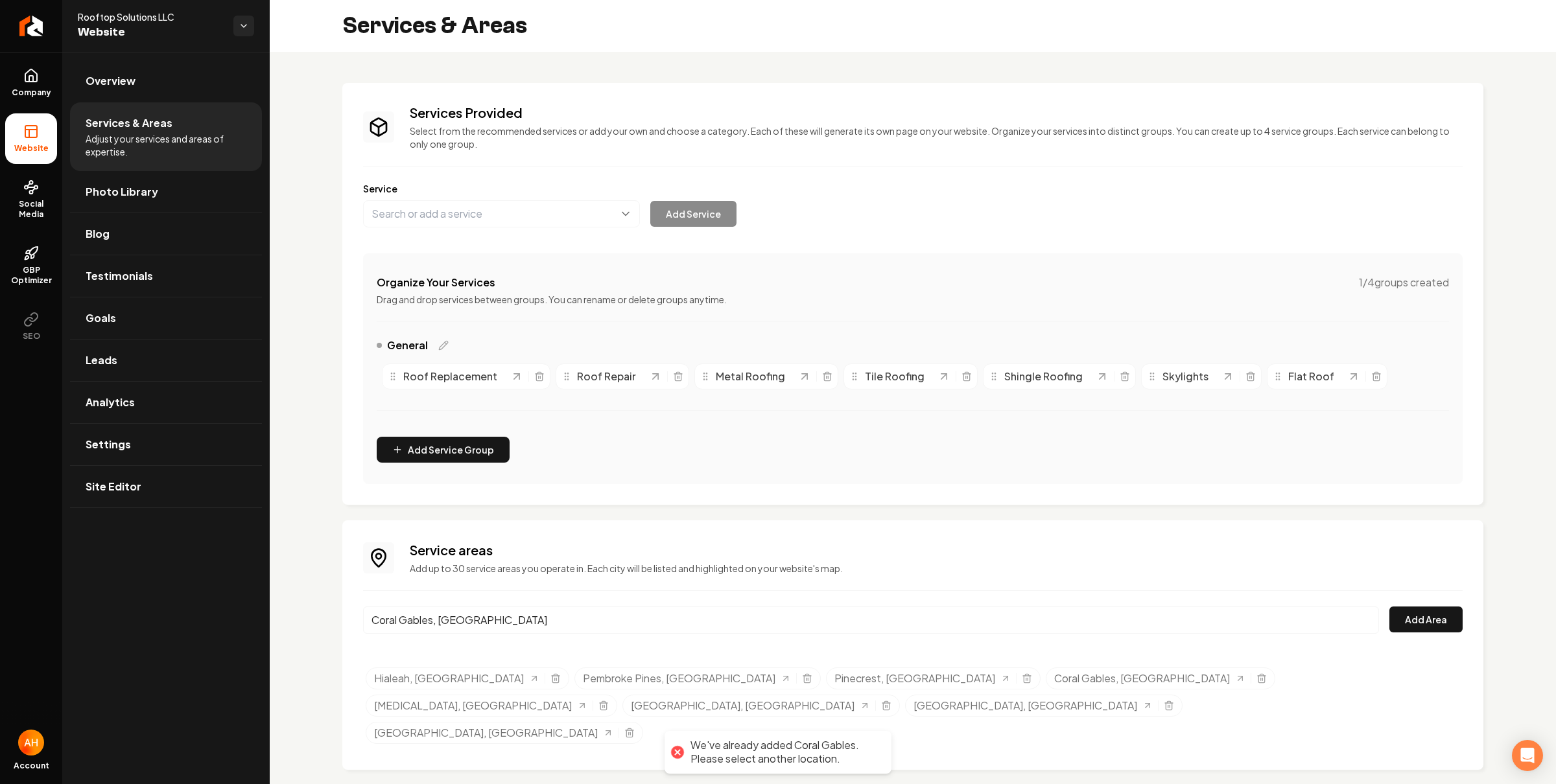
paste input "pine crest"
click at [1421, 625] on button "Add Area" at bounding box center [1426, 620] width 73 height 26
click at [473, 632] on input "Pinecrest, [GEOGRAPHIC_DATA]" at bounding box center [871, 620] width 1016 height 27
paste input "palmetto bay"
click at [1431, 615] on button "Add Area" at bounding box center [1426, 620] width 73 height 26
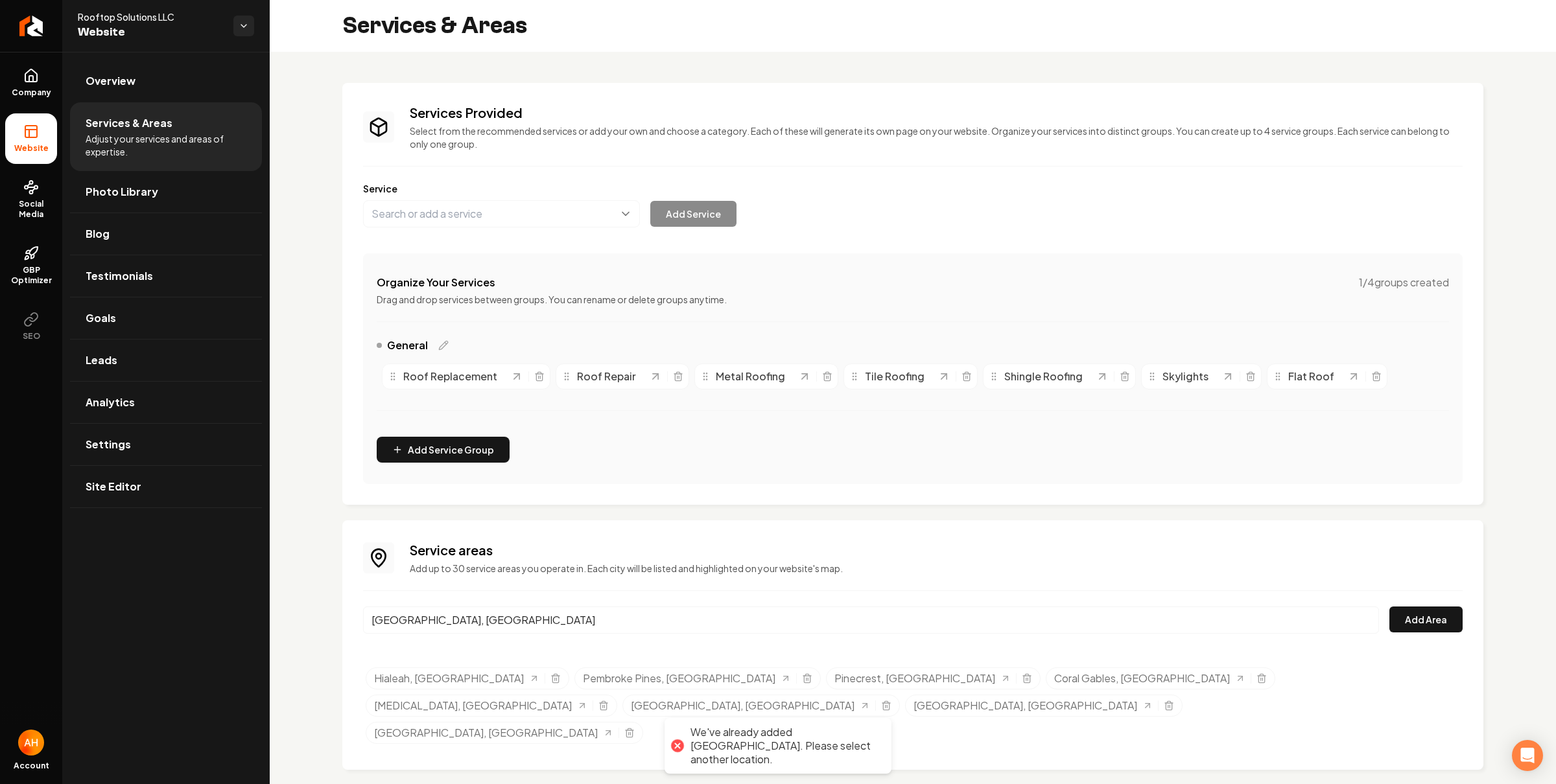
click at [579, 627] on input "[GEOGRAPHIC_DATA], [GEOGRAPHIC_DATA]" at bounding box center [871, 620] width 1016 height 27
paste input "west manmi"
click at [1414, 617] on button "Add Area" at bounding box center [1426, 620] width 73 height 26
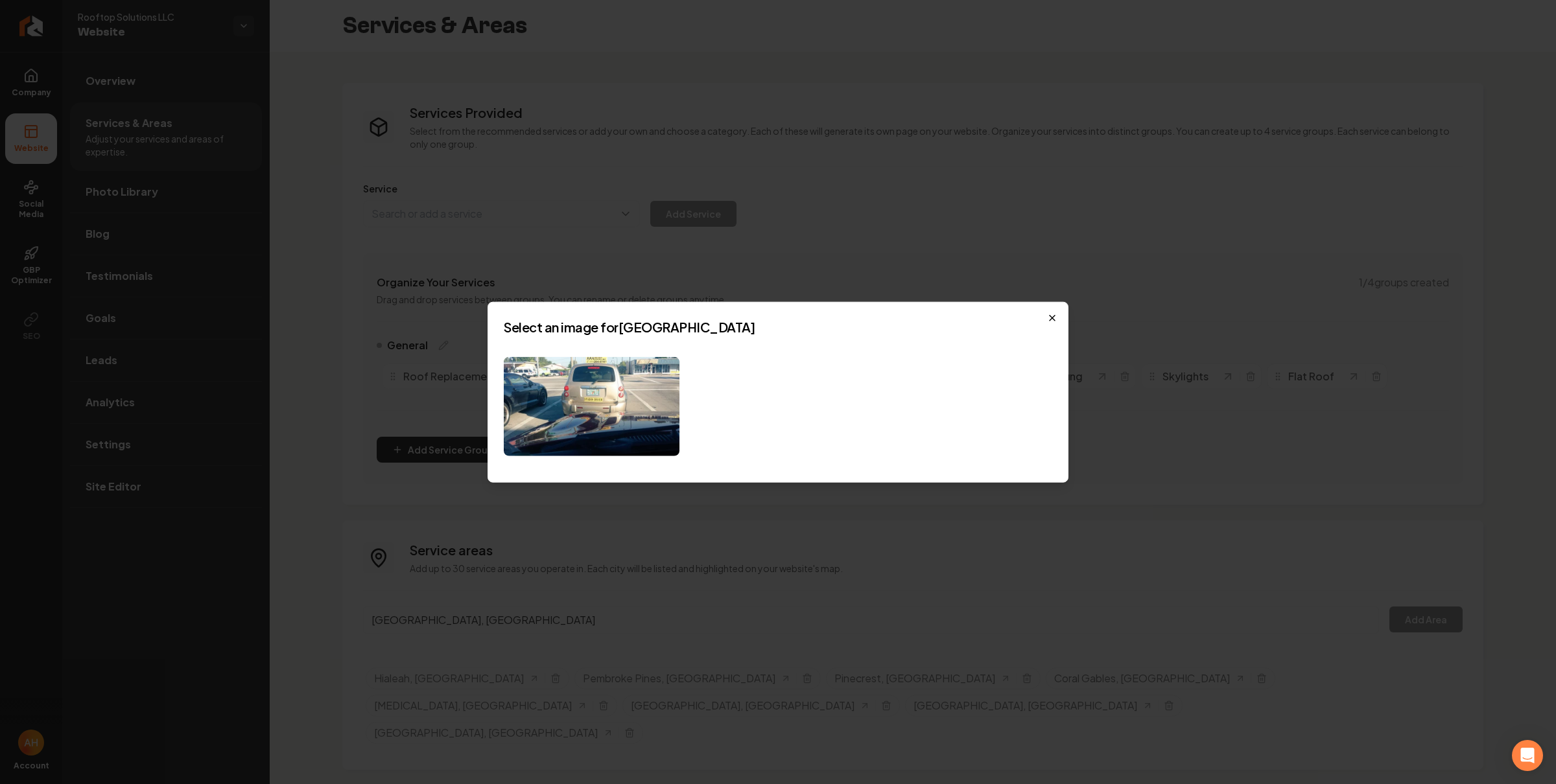
click at [1052, 322] on icon "button" at bounding box center [1052, 318] width 11 height 11
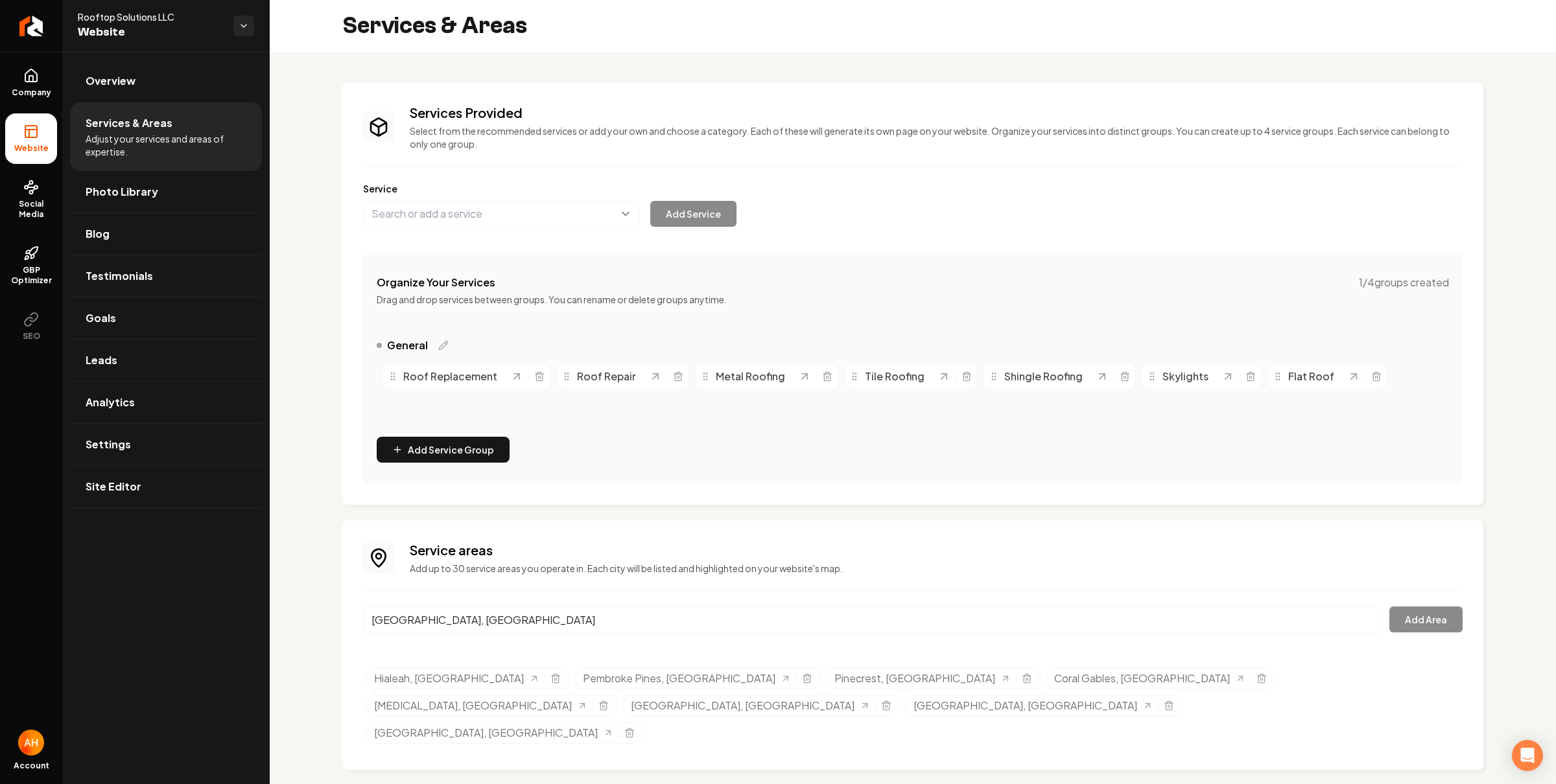
click at [505, 618] on input "[GEOGRAPHIC_DATA], [GEOGRAPHIC_DATA]" at bounding box center [871, 620] width 1016 height 27
paste input "[GEOGRAPHIC_DATA]"
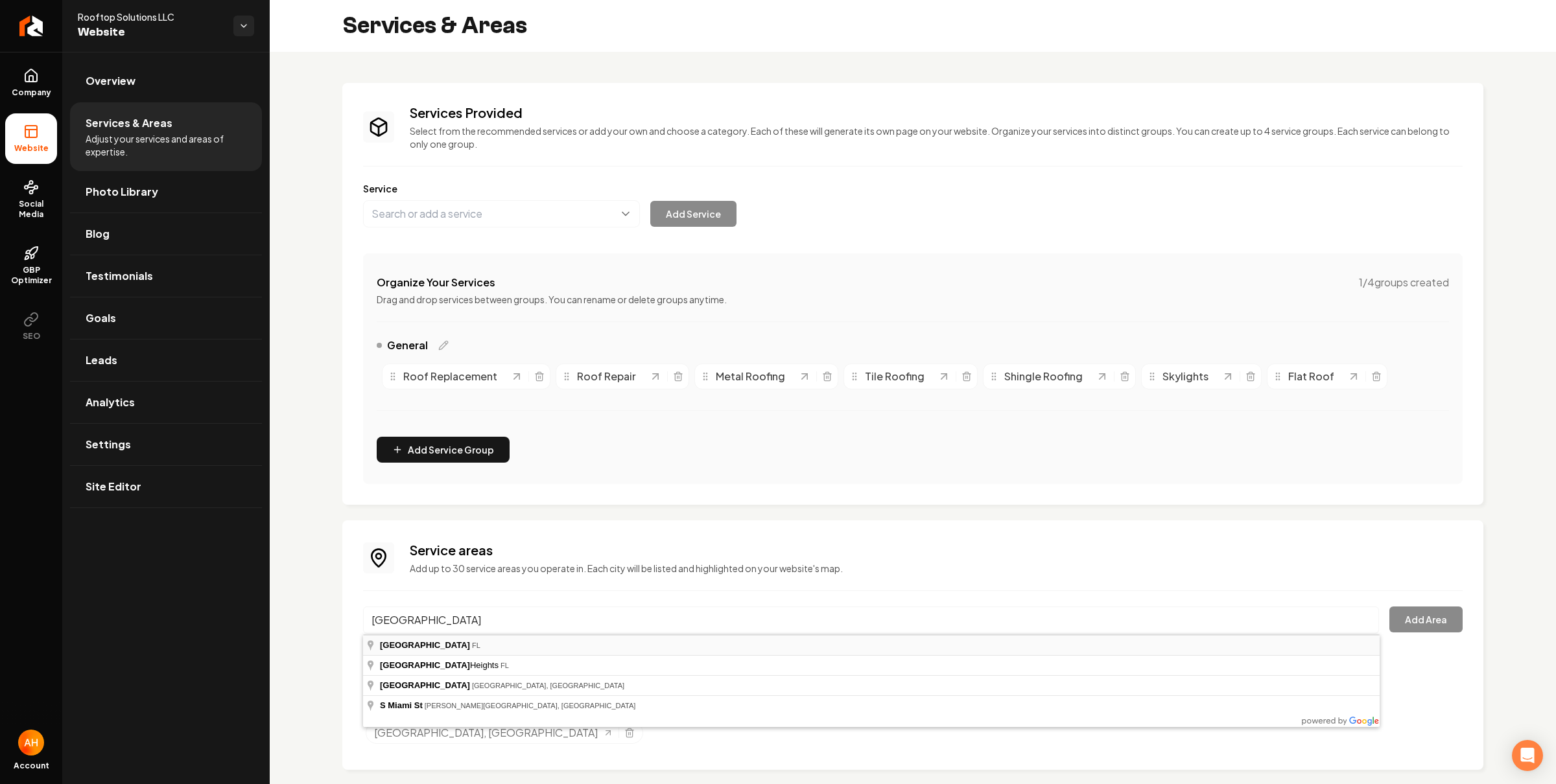
type input "[GEOGRAPHIC_DATA], [GEOGRAPHIC_DATA]"
drag, startPoint x: 439, startPoint y: 651, endPoint x: 794, endPoint y: 659, distance: 355.1
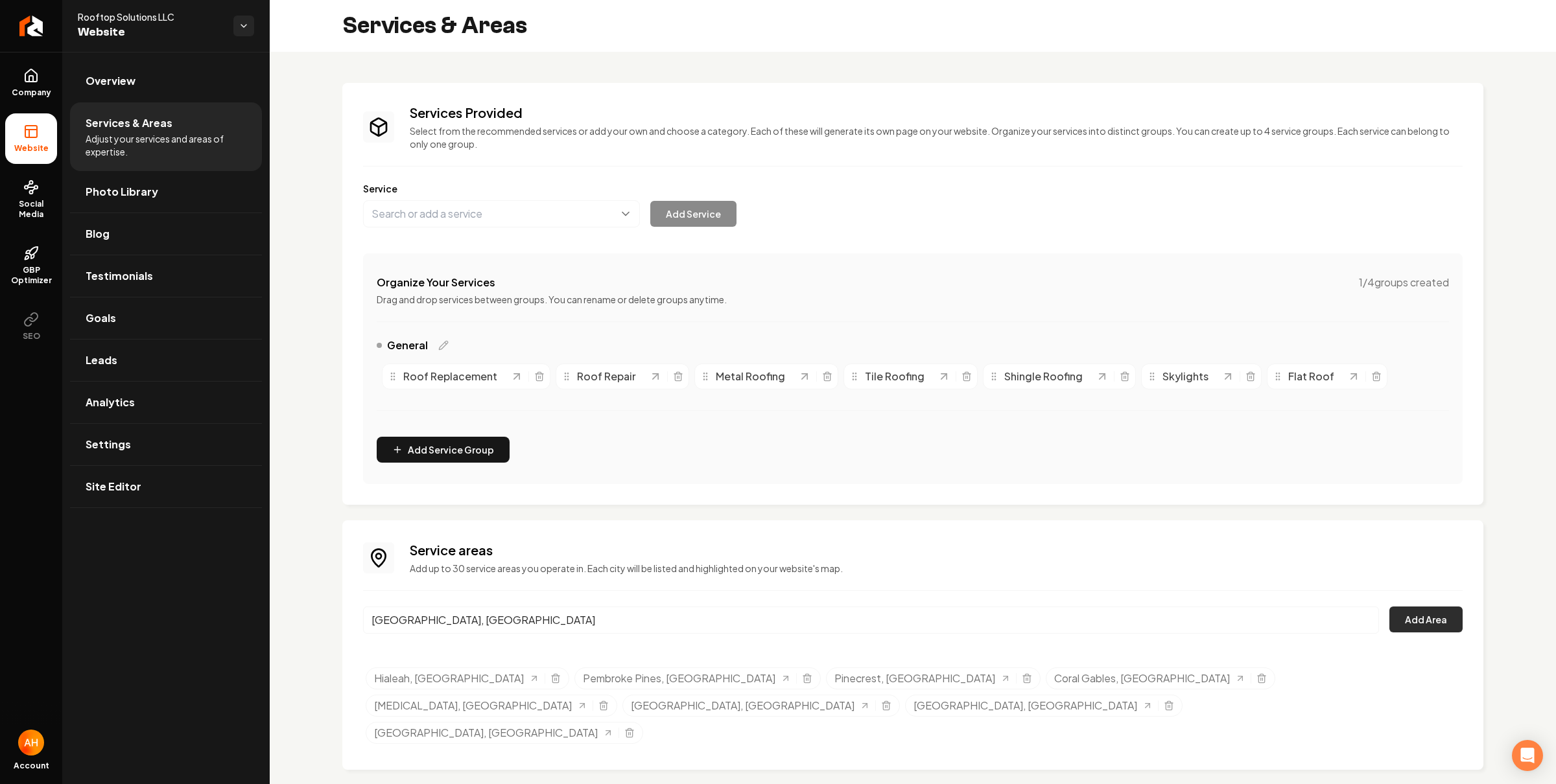
click at [1426, 618] on button "Add Area" at bounding box center [1426, 620] width 73 height 26
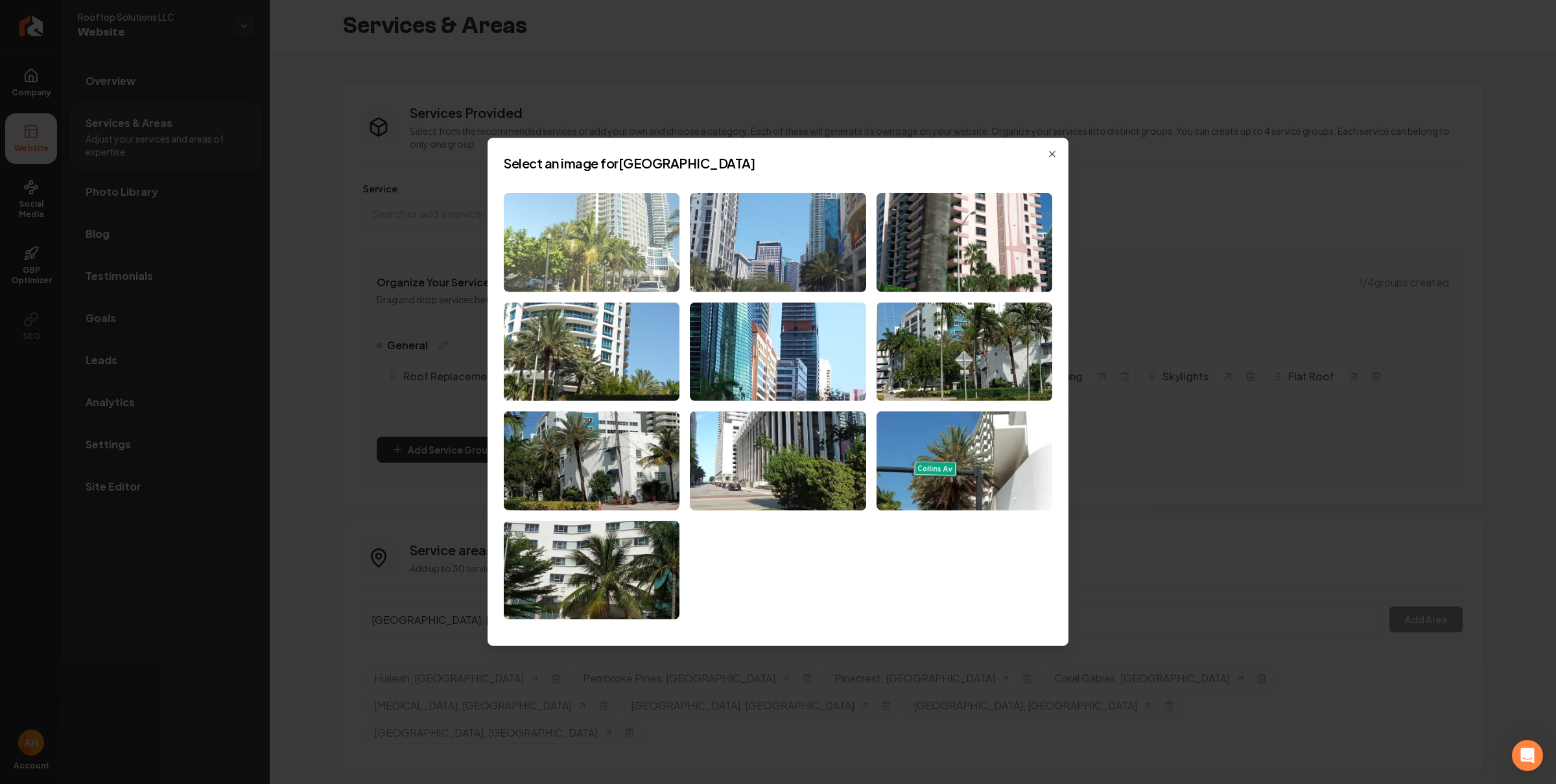
click at [561, 230] on img at bounding box center [592, 243] width 176 height 99
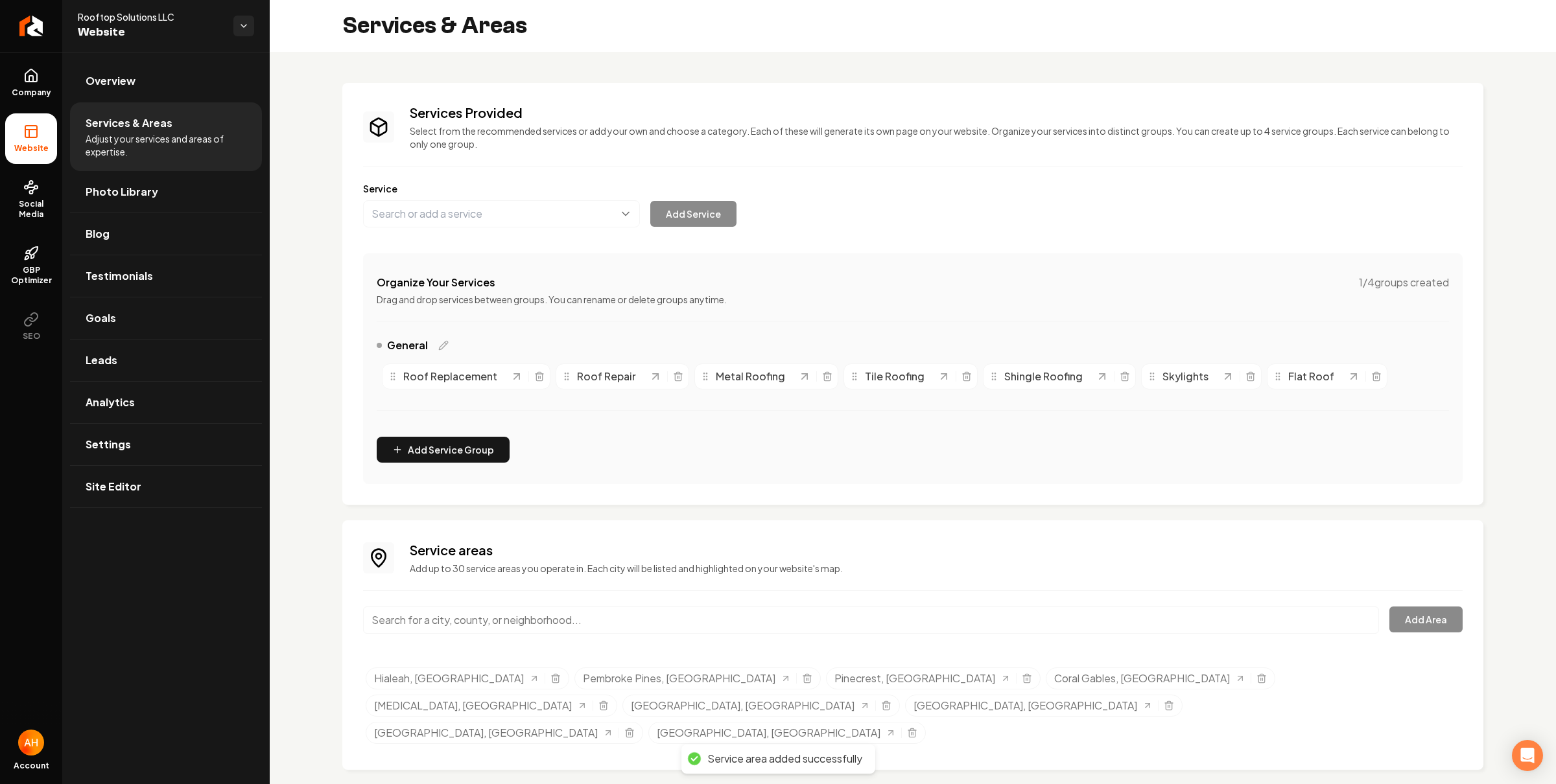
click at [493, 625] on input "Main content area" at bounding box center [871, 620] width 1016 height 27
paste input "miramar"
type input "[GEOGRAPHIC_DATA], [GEOGRAPHIC_DATA]"
click at [524, 623] on input "[GEOGRAPHIC_DATA], [GEOGRAPHIC_DATA]" at bounding box center [871, 620] width 1016 height 27
paste input "miramar"
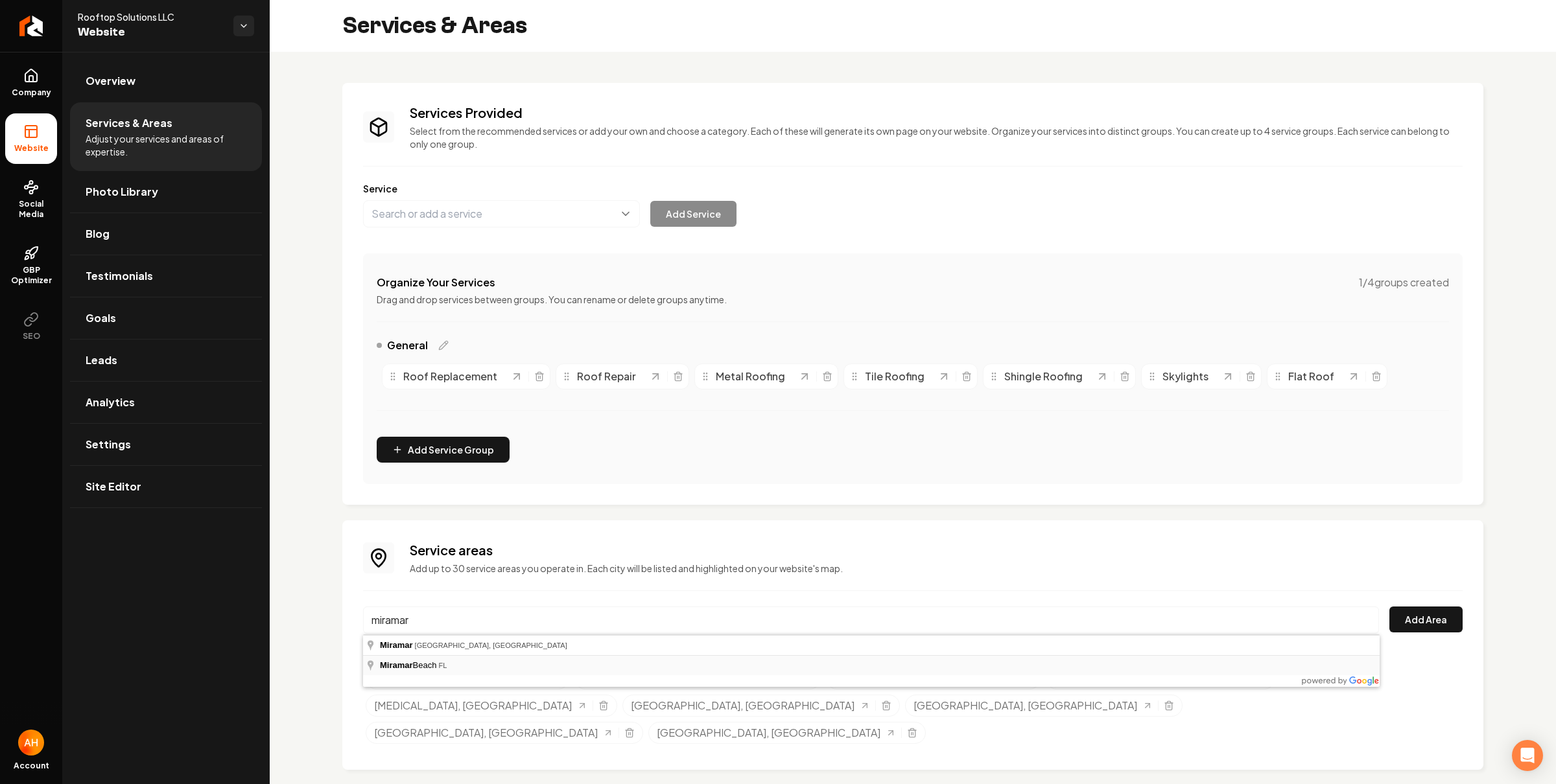
type input "[GEOGRAPHIC_DATA], [GEOGRAPHIC_DATA]"
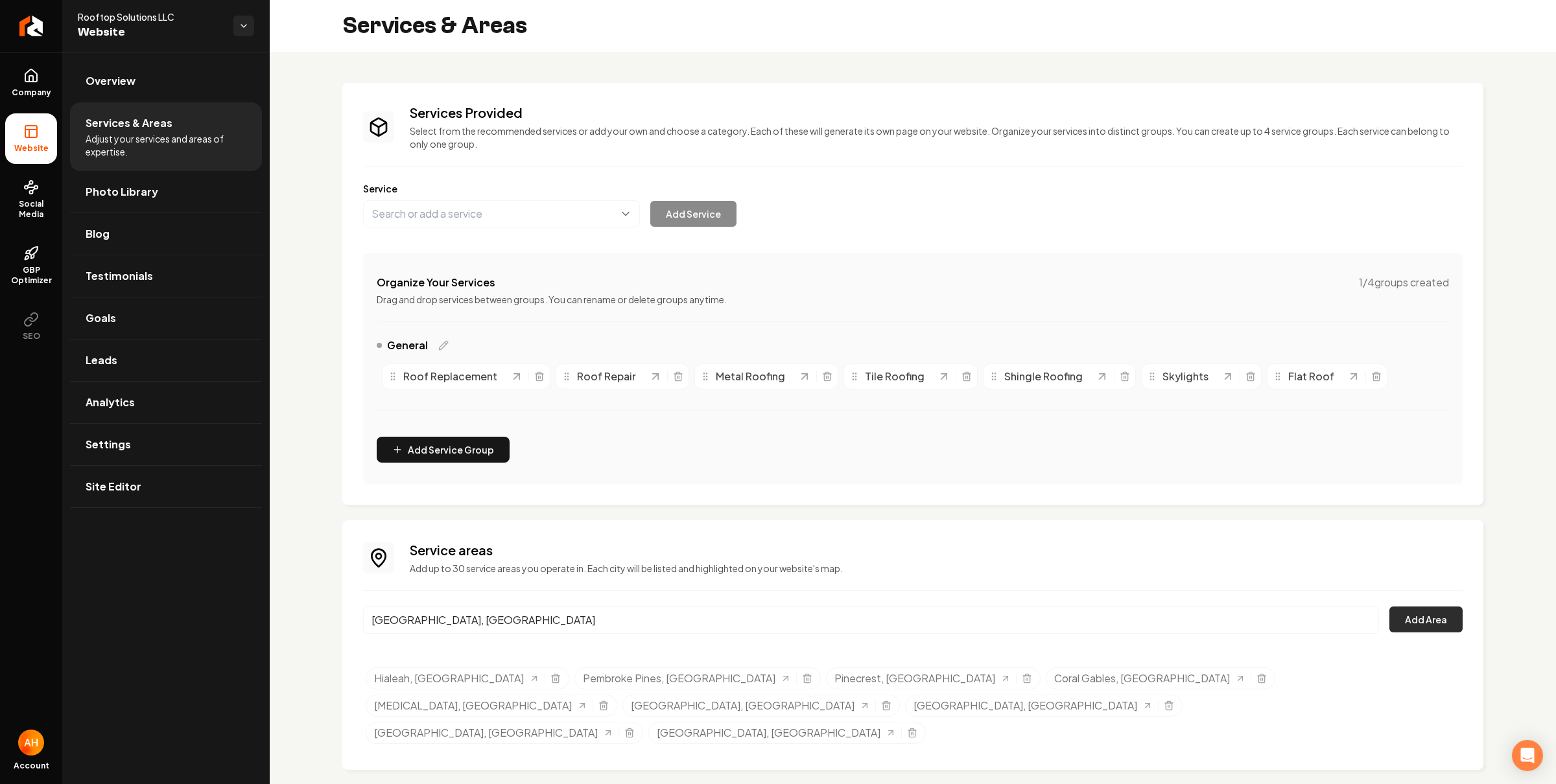
click at [1416, 618] on button "Add Area" at bounding box center [1426, 620] width 73 height 26
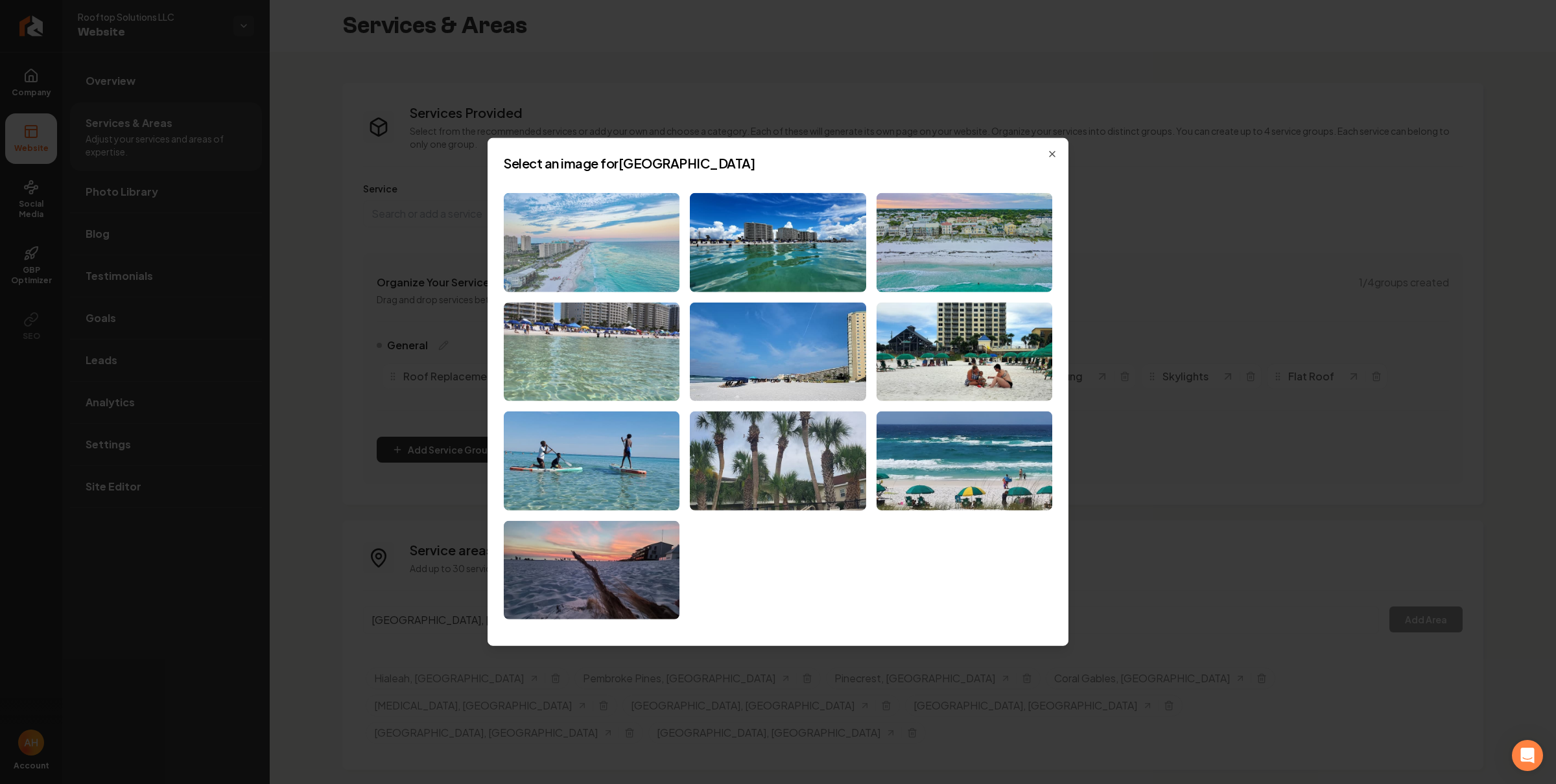
click at [573, 239] on img at bounding box center [592, 243] width 176 height 99
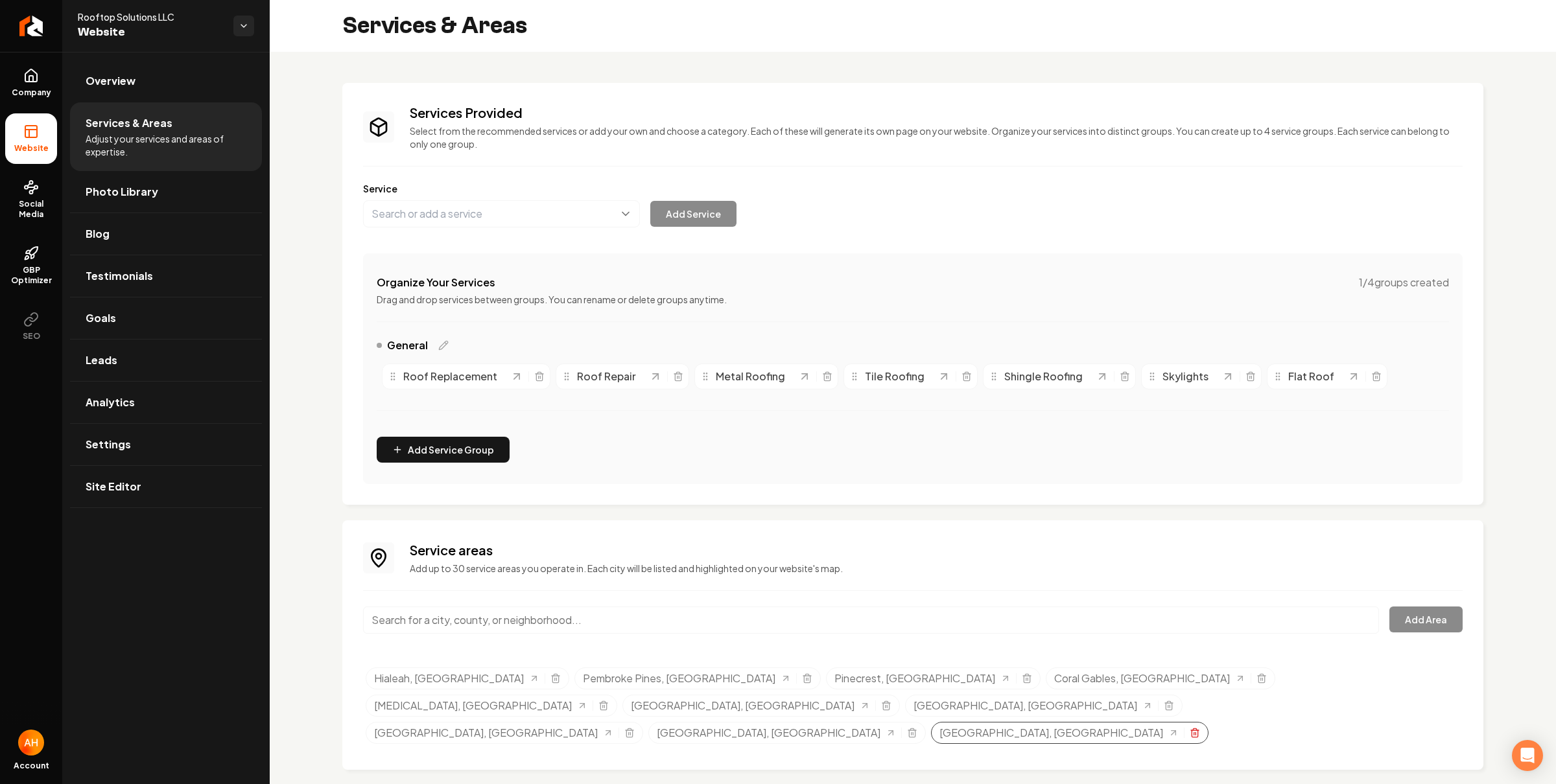
click at [1190, 728] on icon "Selected tags" at bounding box center [1195, 733] width 11 height 11
drag, startPoint x: 590, startPoint y: 619, endPoint x: 592, endPoint y: 625, distance: 6.3
click at [589, 618] on input "Main content area" at bounding box center [871, 620] width 1016 height 27
paste input "[GEOGRAPHIC_DATA]"
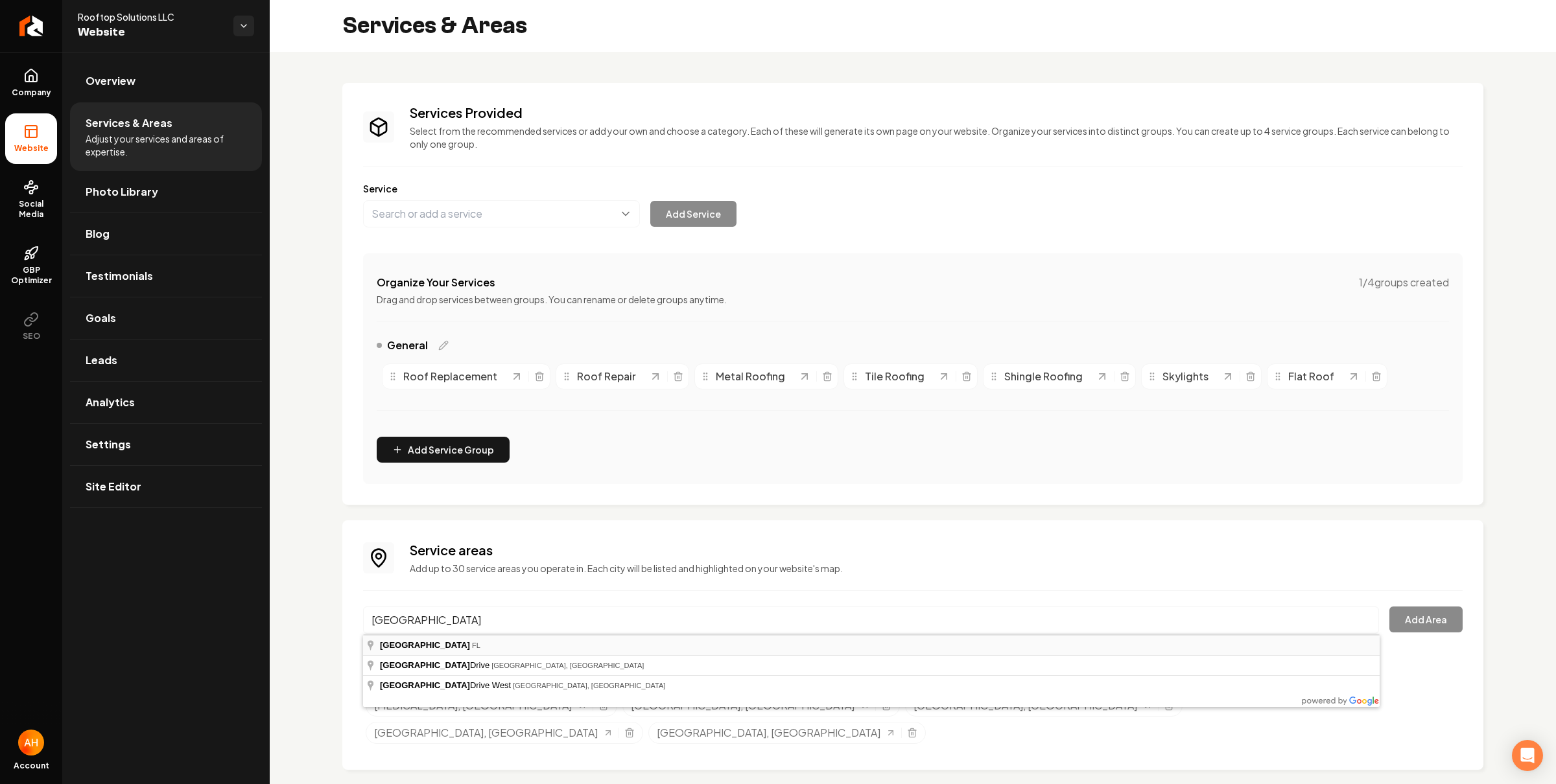
type input "[GEOGRAPHIC_DATA], [GEOGRAPHIC_DATA]"
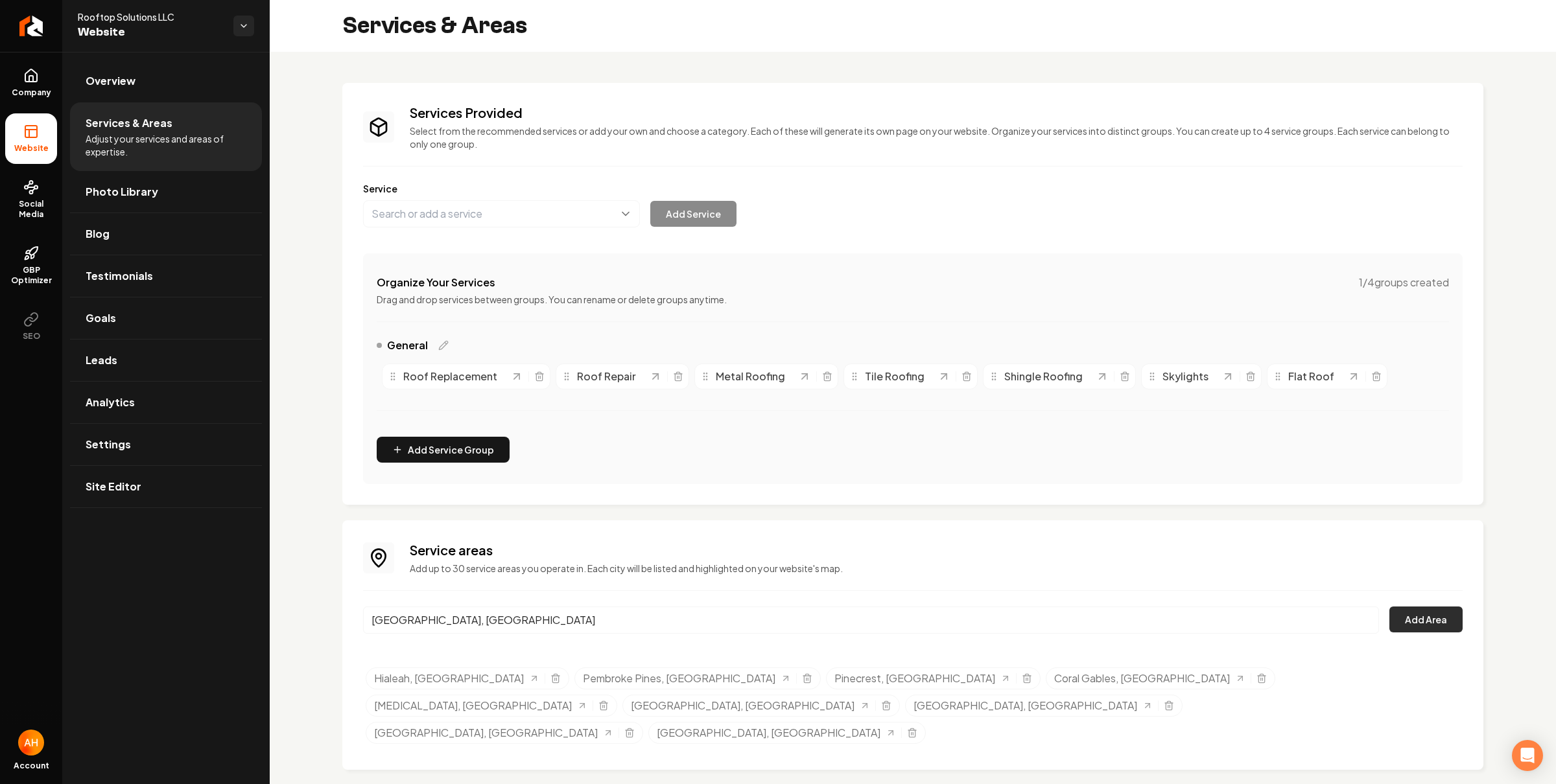
click at [1436, 611] on button "Add Area" at bounding box center [1426, 620] width 73 height 26
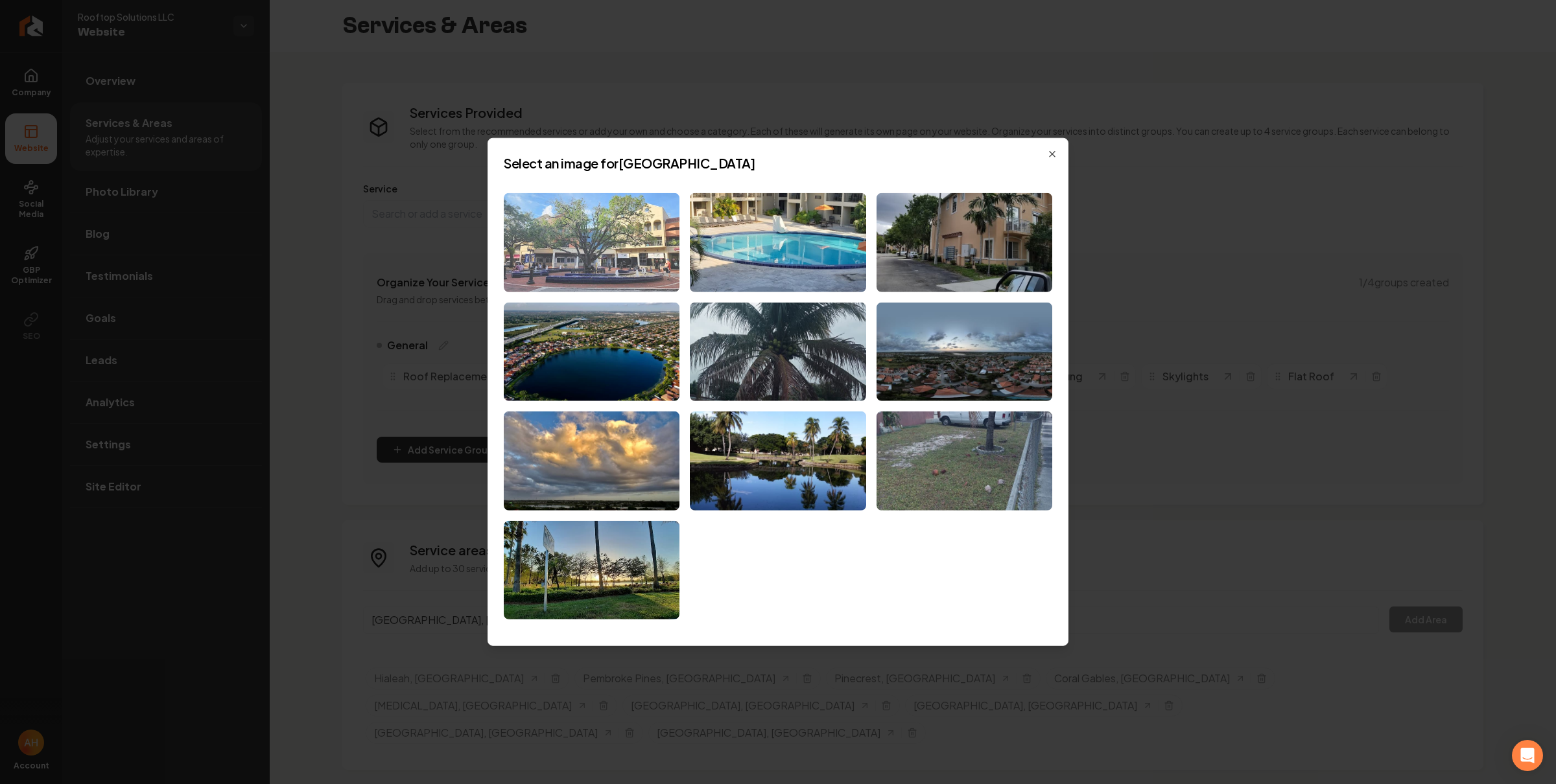
click at [592, 204] on img at bounding box center [592, 243] width 176 height 99
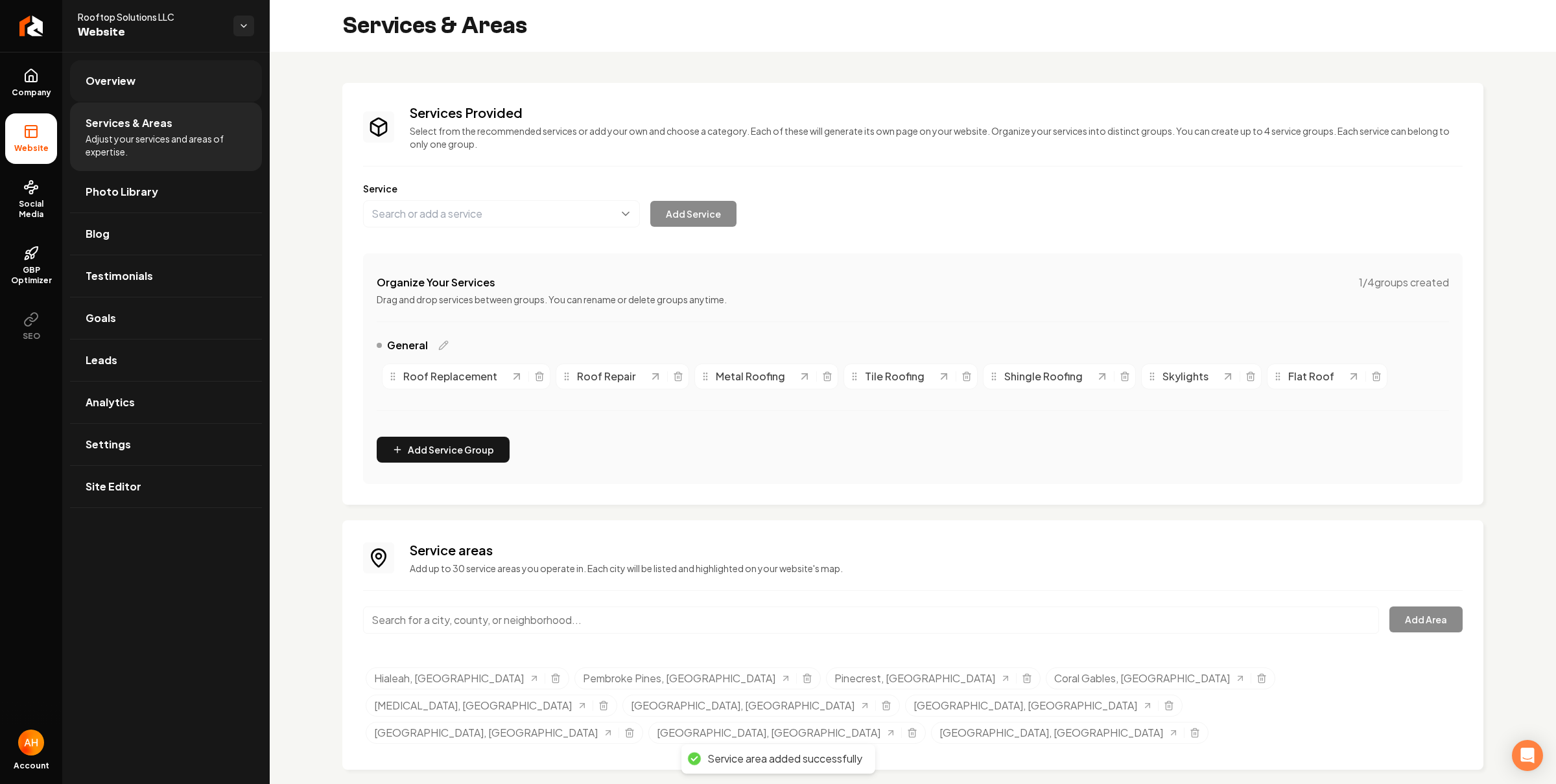
click at [141, 84] on link "Overview" at bounding box center [166, 81] width 192 height 42
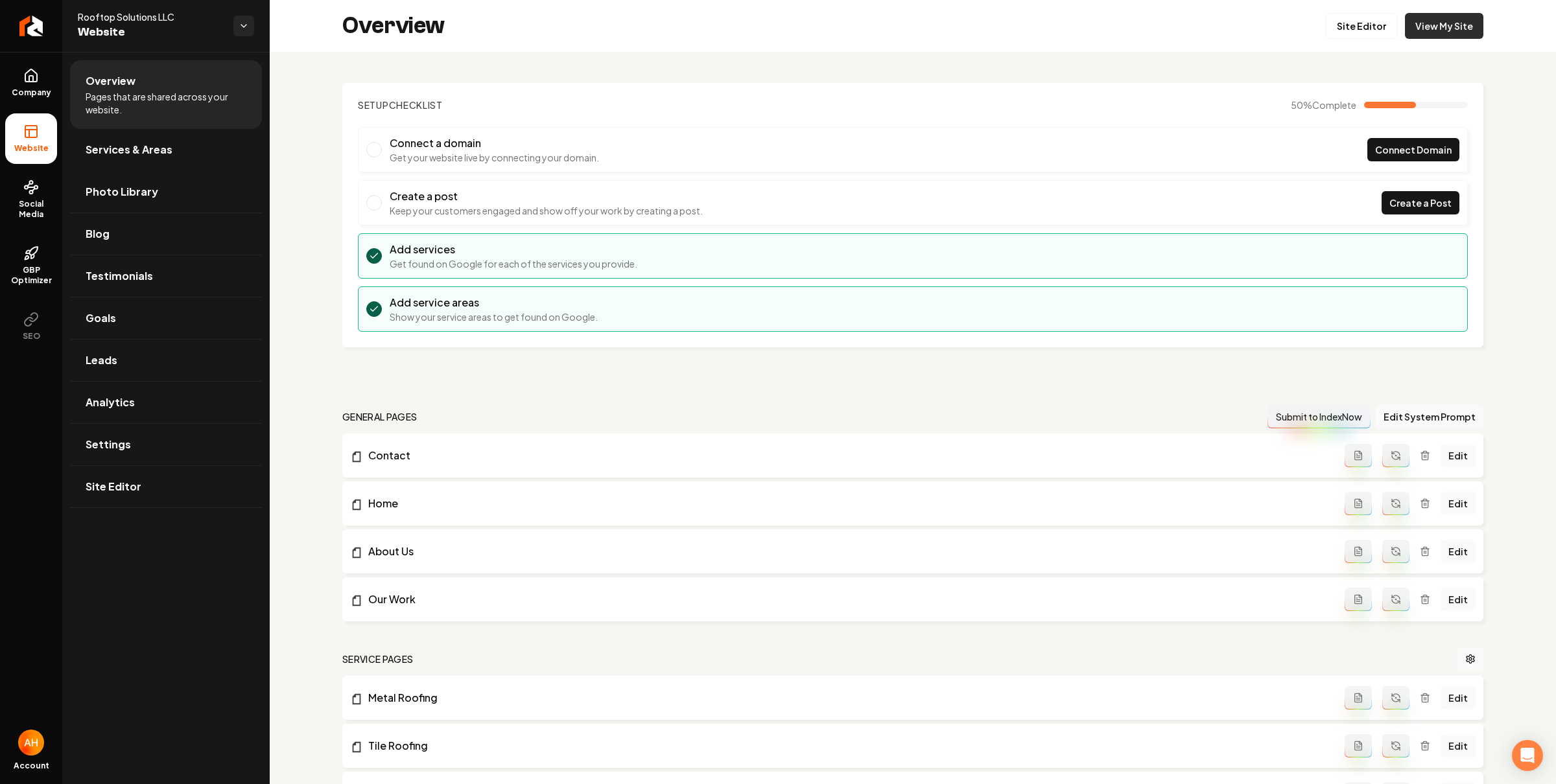
click at [1428, 36] on link "View My Site" at bounding box center [1444, 25] width 79 height 26
click at [125, 475] on link "Site Editor" at bounding box center [166, 487] width 192 height 42
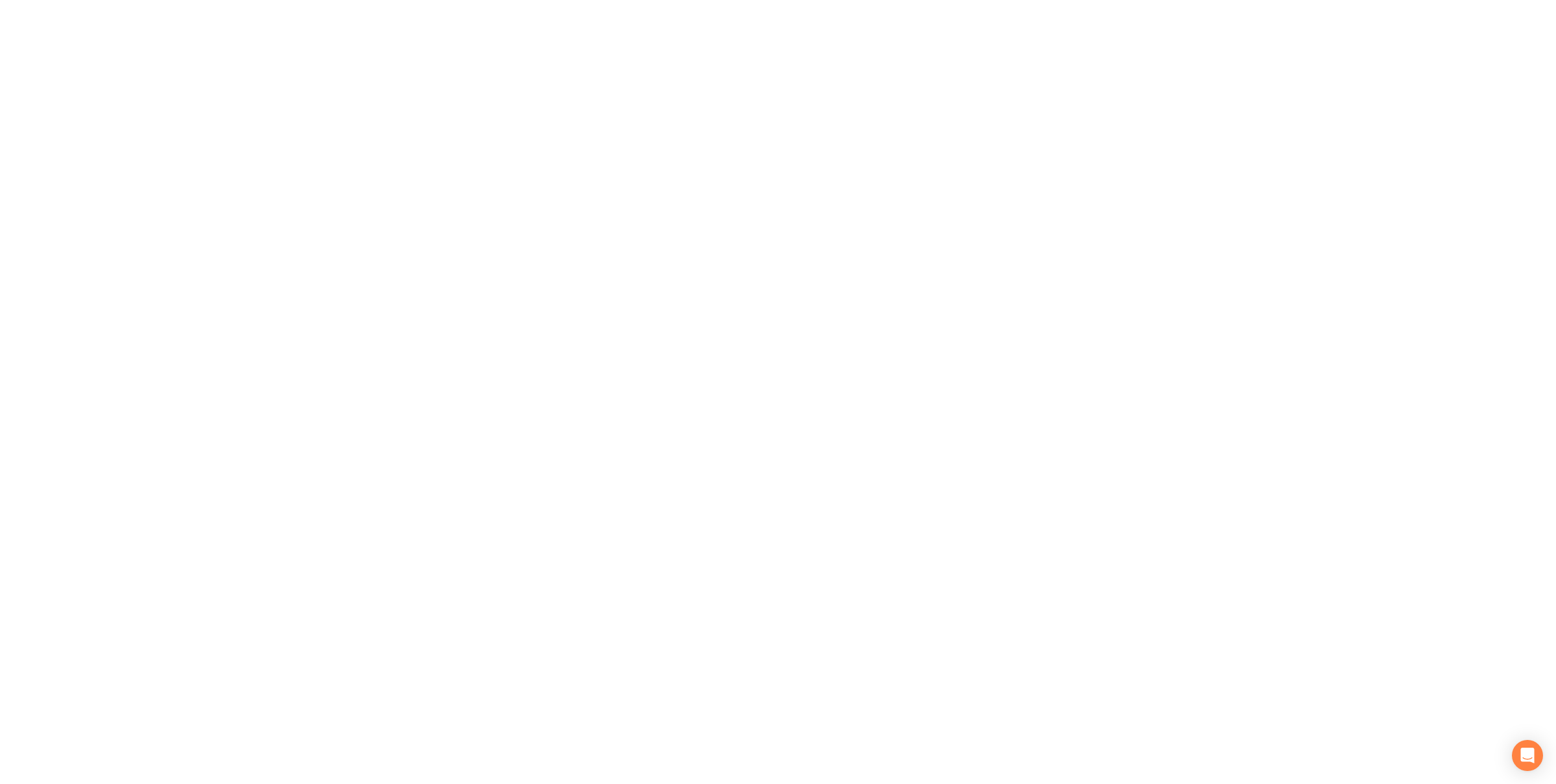
click at [140, 458] on div at bounding box center [778, 392] width 1556 height 784
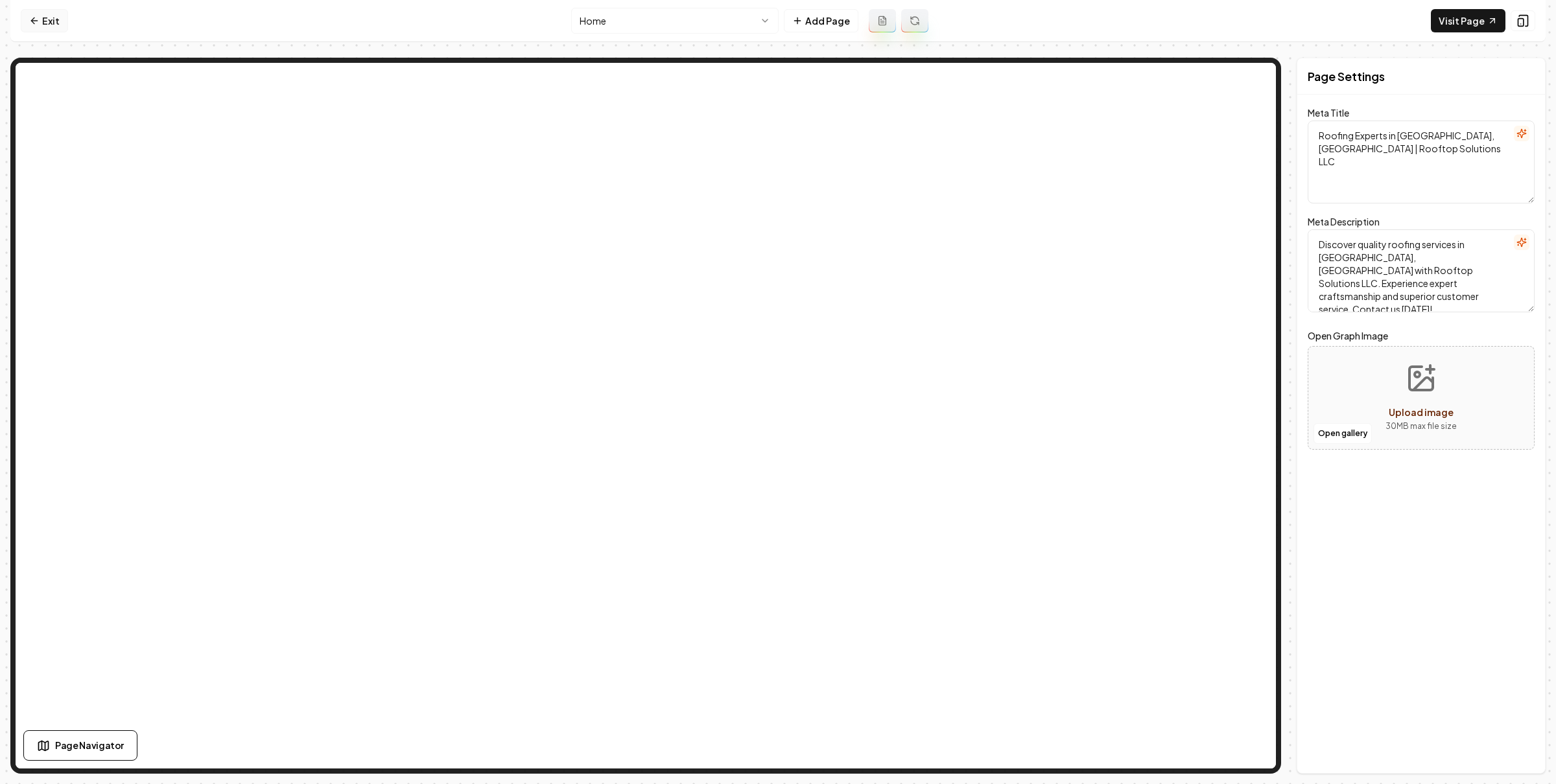
click at [64, 27] on link "Exit" at bounding box center [44, 21] width 47 height 23
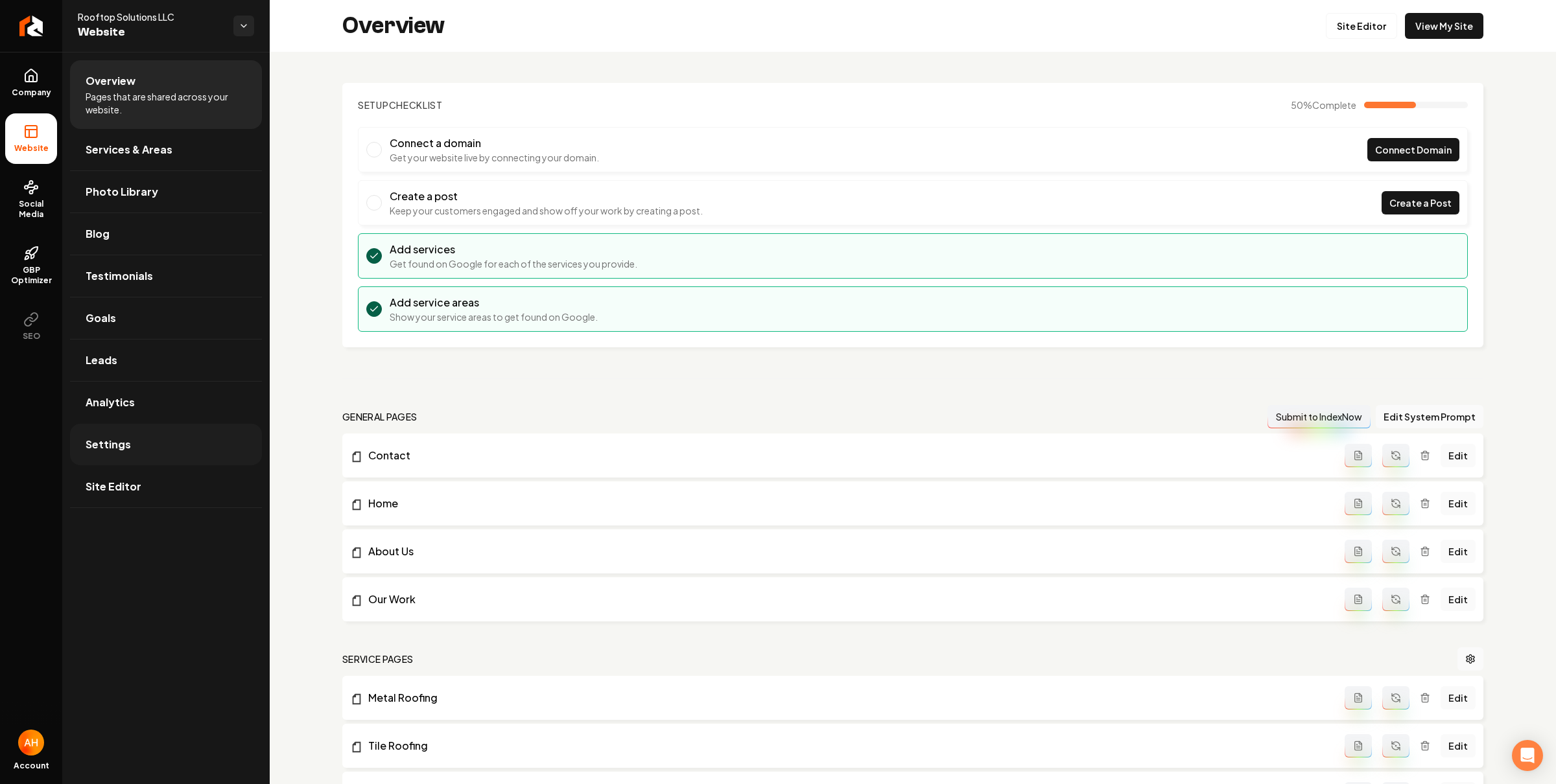
click at [146, 428] on link "Settings" at bounding box center [166, 445] width 192 height 42
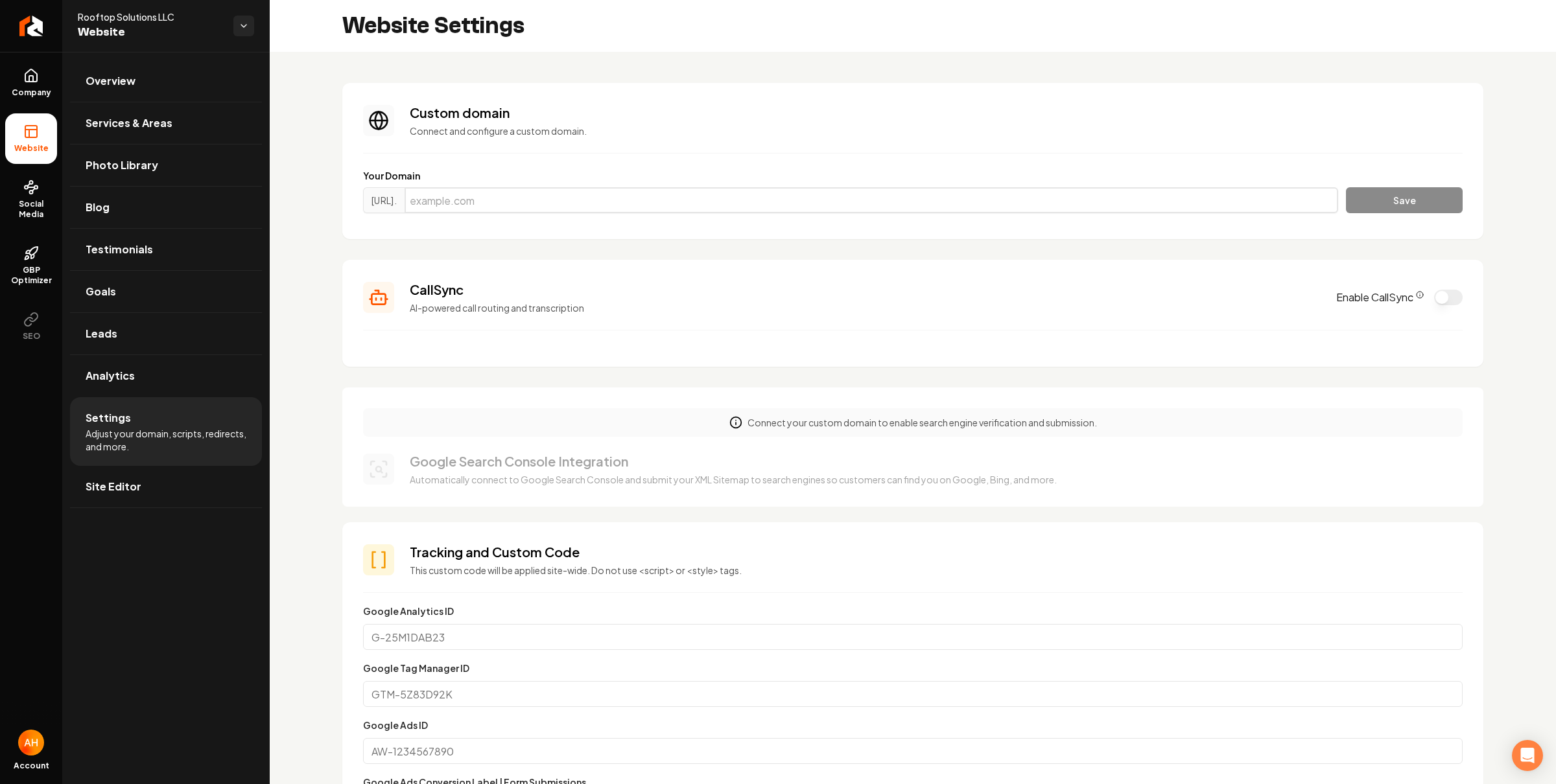
click at [694, 201] on input "Main content area" at bounding box center [872, 200] width 934 height 26
paste input "[DOMAIN_NAME]"
type input "[DOMAIN_NAME]"
click at [1364, 195] on button "Save" at bounding box center [1404, 200] width 117 height 26
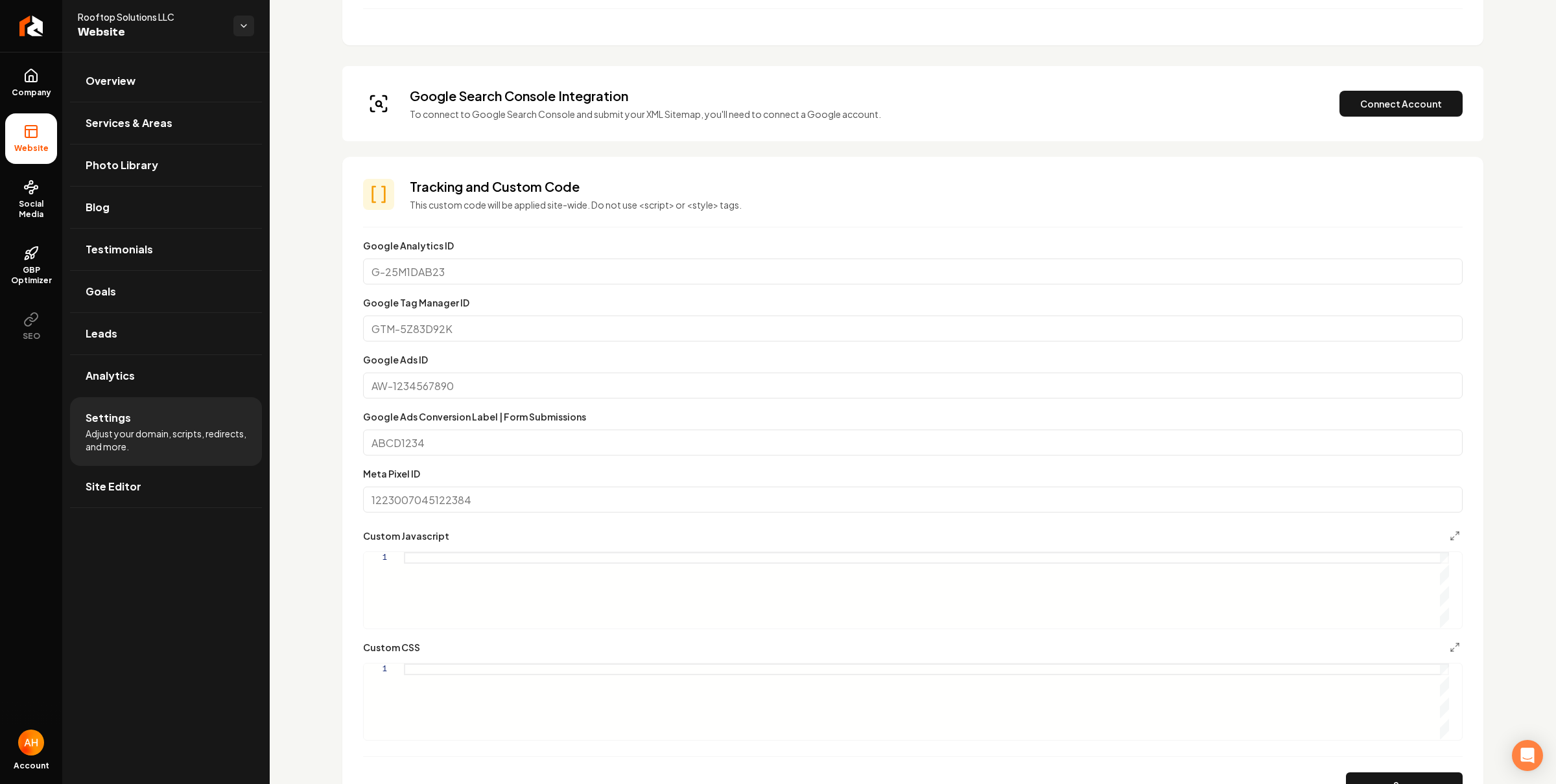
scroll to position [625, 0]
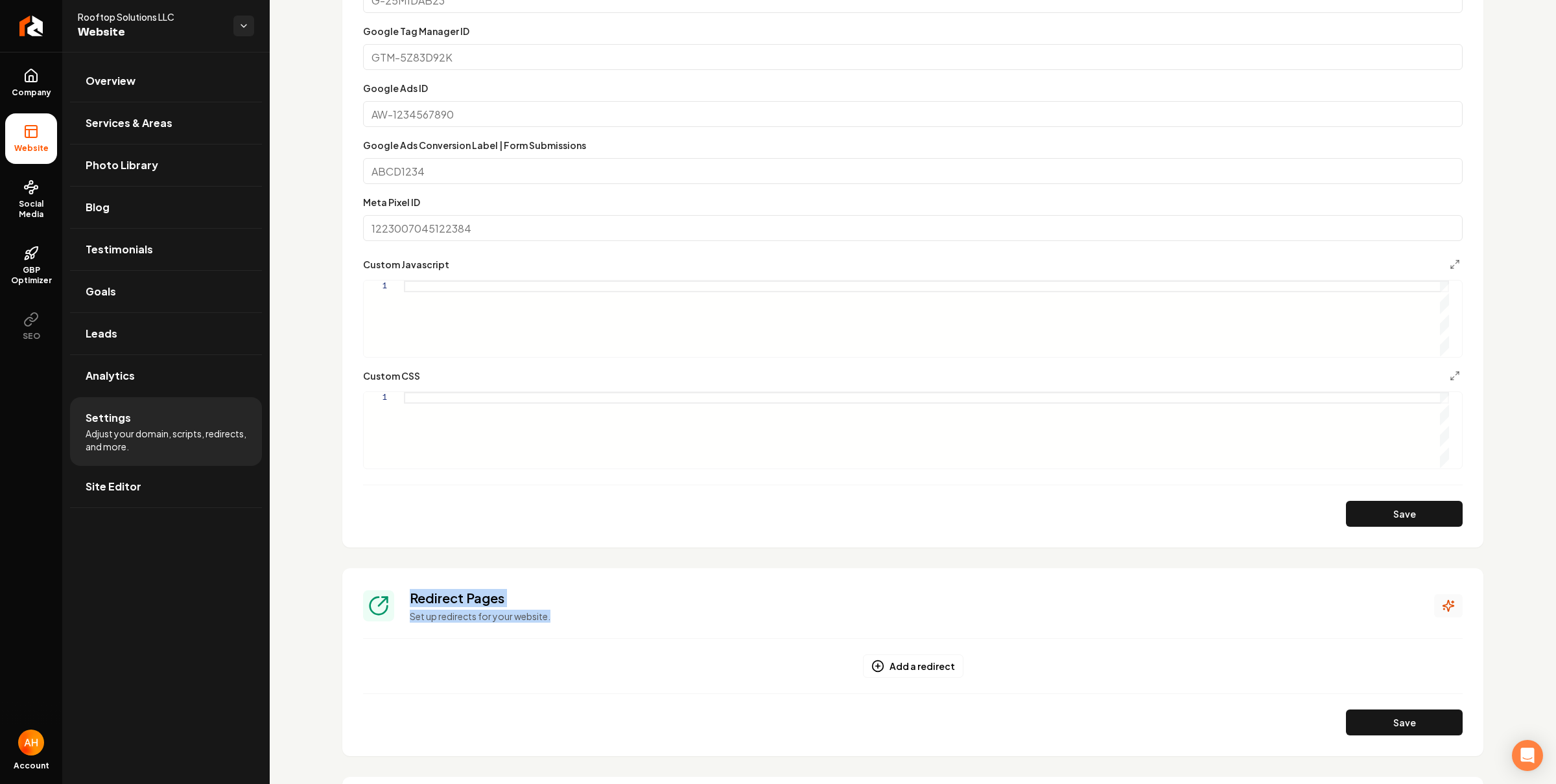
drag, startPoint x: 1445, startPoint y: 593, endPoint x: 1442, endPoint y: 601, distance: 8.5
click at [1443, 600] on div "Redirect Pages Set up redirects for your website." at bounding box center [913, 606] width 1100 height 34
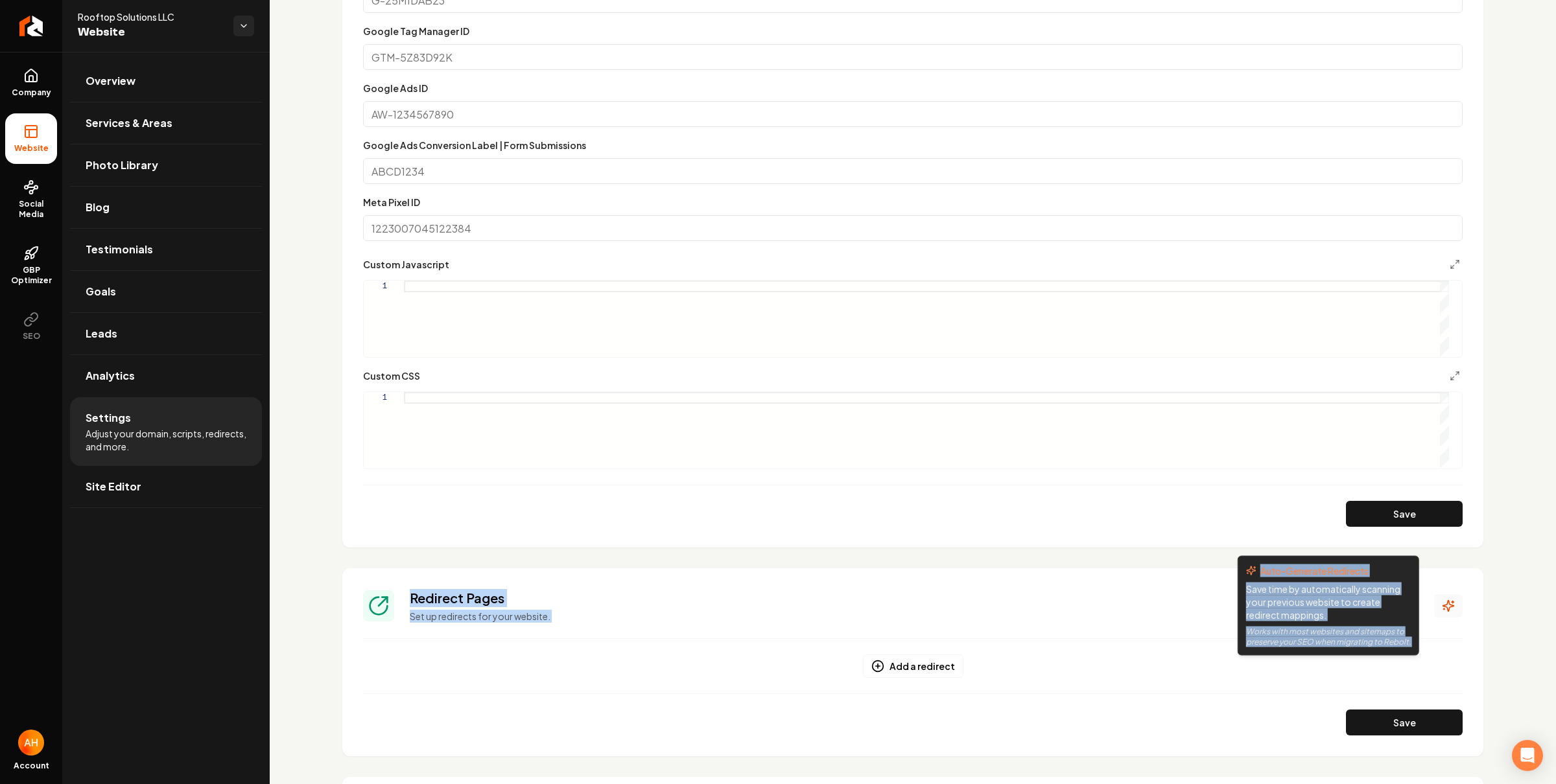
click at [1442, 601] on icon "Main content area" at bounding box center [1448, 606] width 13 height 13
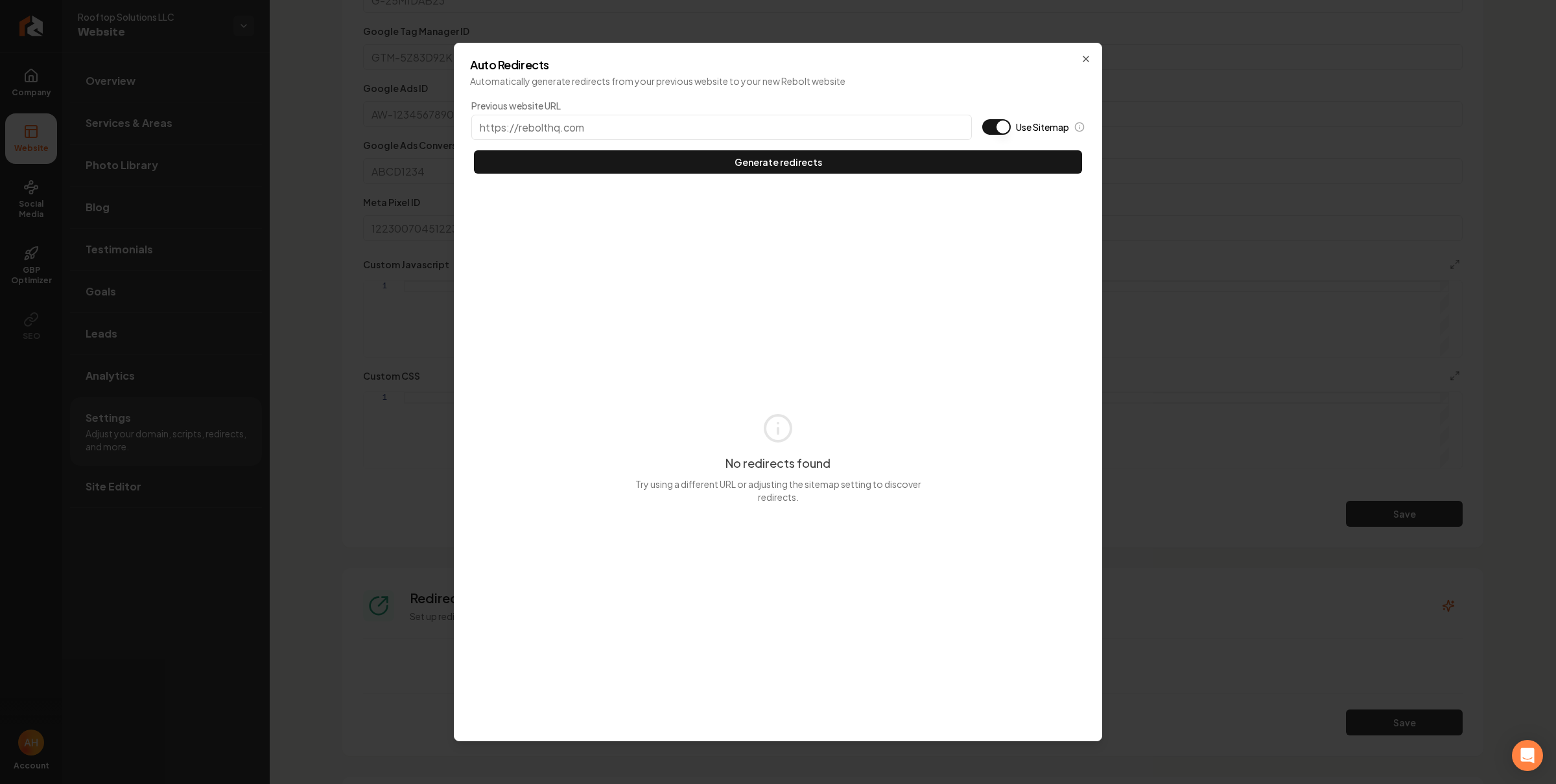
click at [771, 126] on input "Previous website URL" at bounding box center [721, 127] width 501 height 25
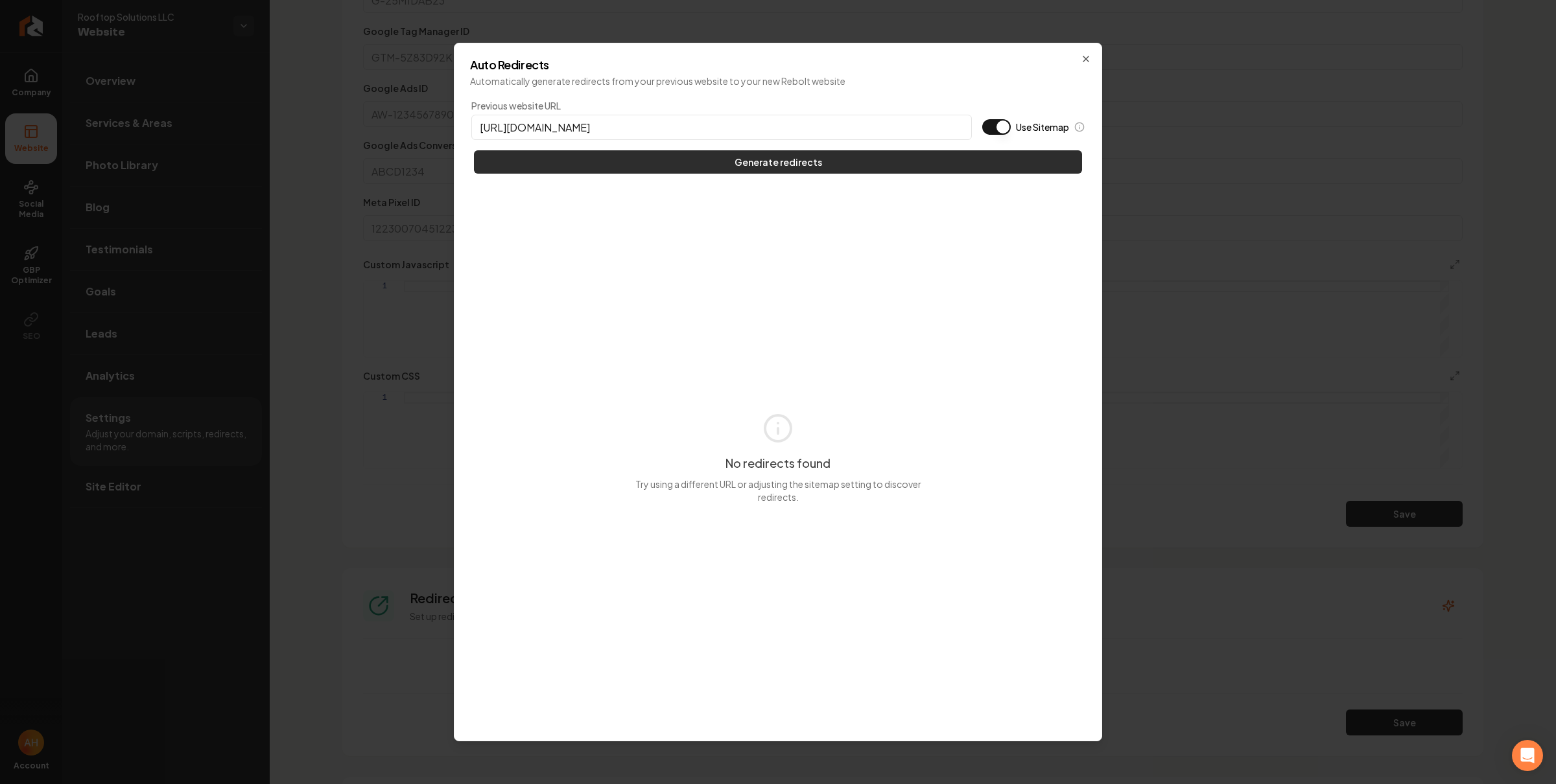
type input "https://floridarooftopsolutions.com"
type button "on"
click at [982, 119] on button "Use Sitemap" at bounding box center [996, 127] width 28 height 16
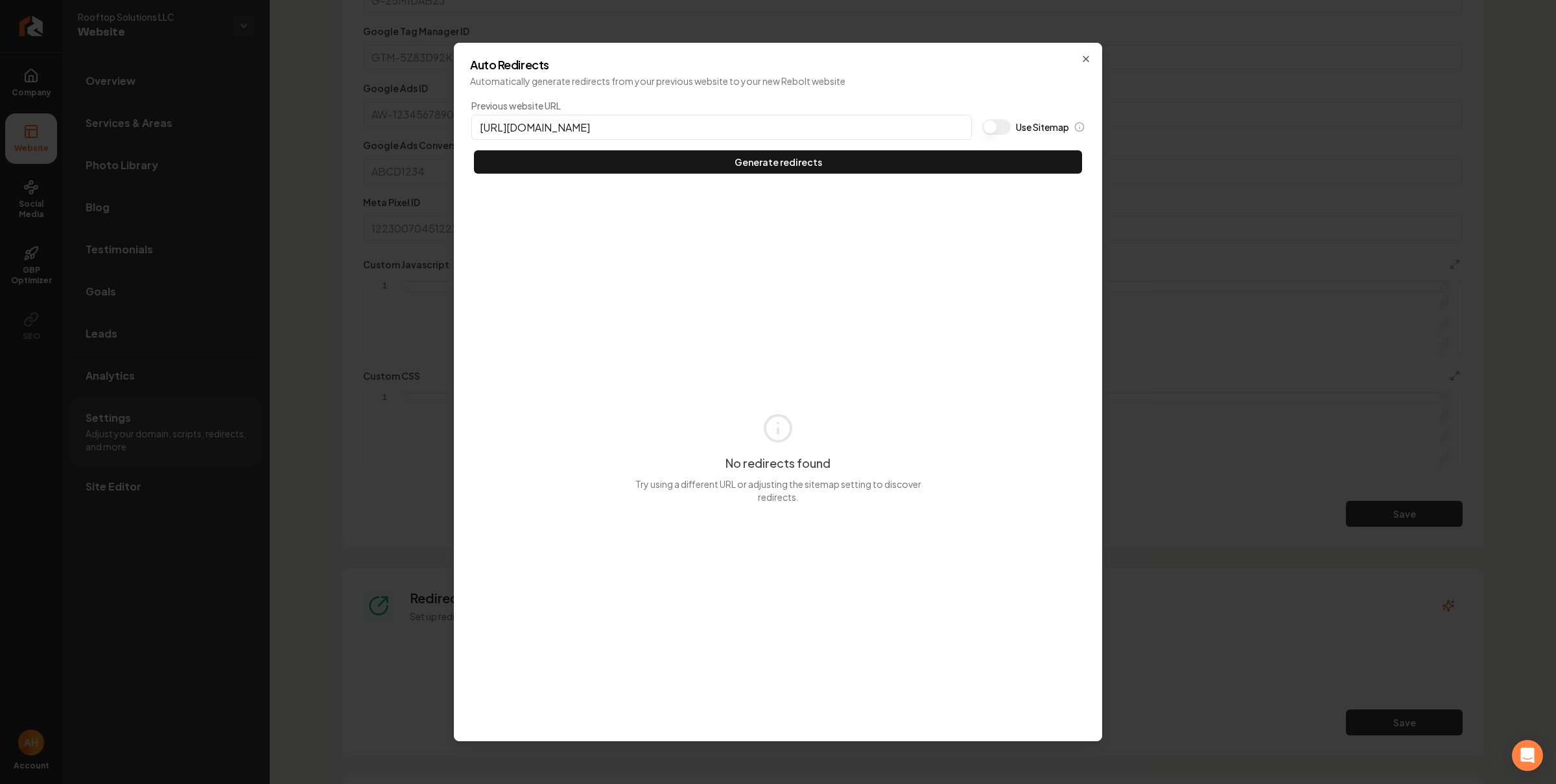
click at [474, 150] on button "Generate redirects" at bounding box center [778, 161] width 608 height 23
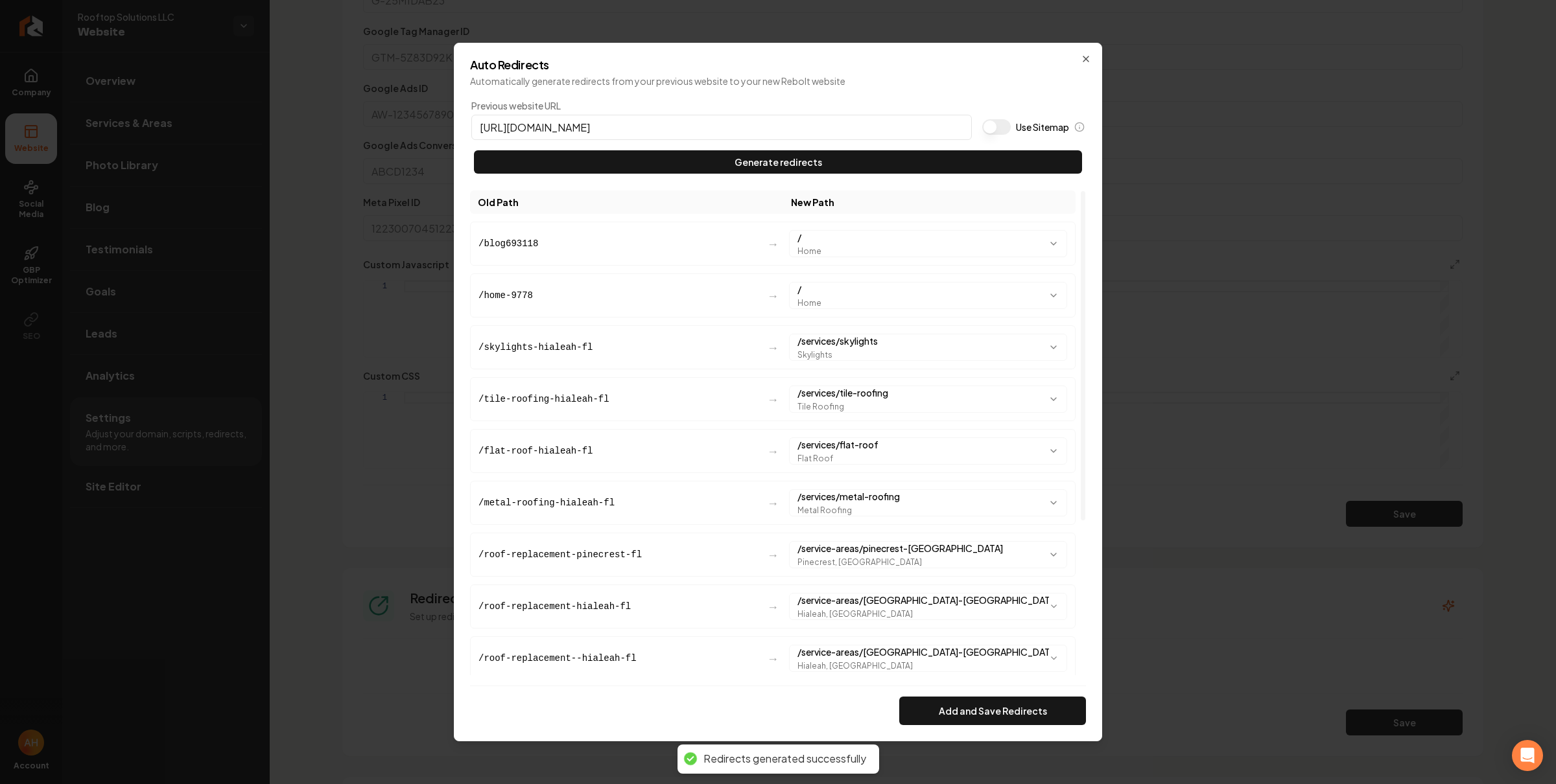
scroll to position [225, 0]
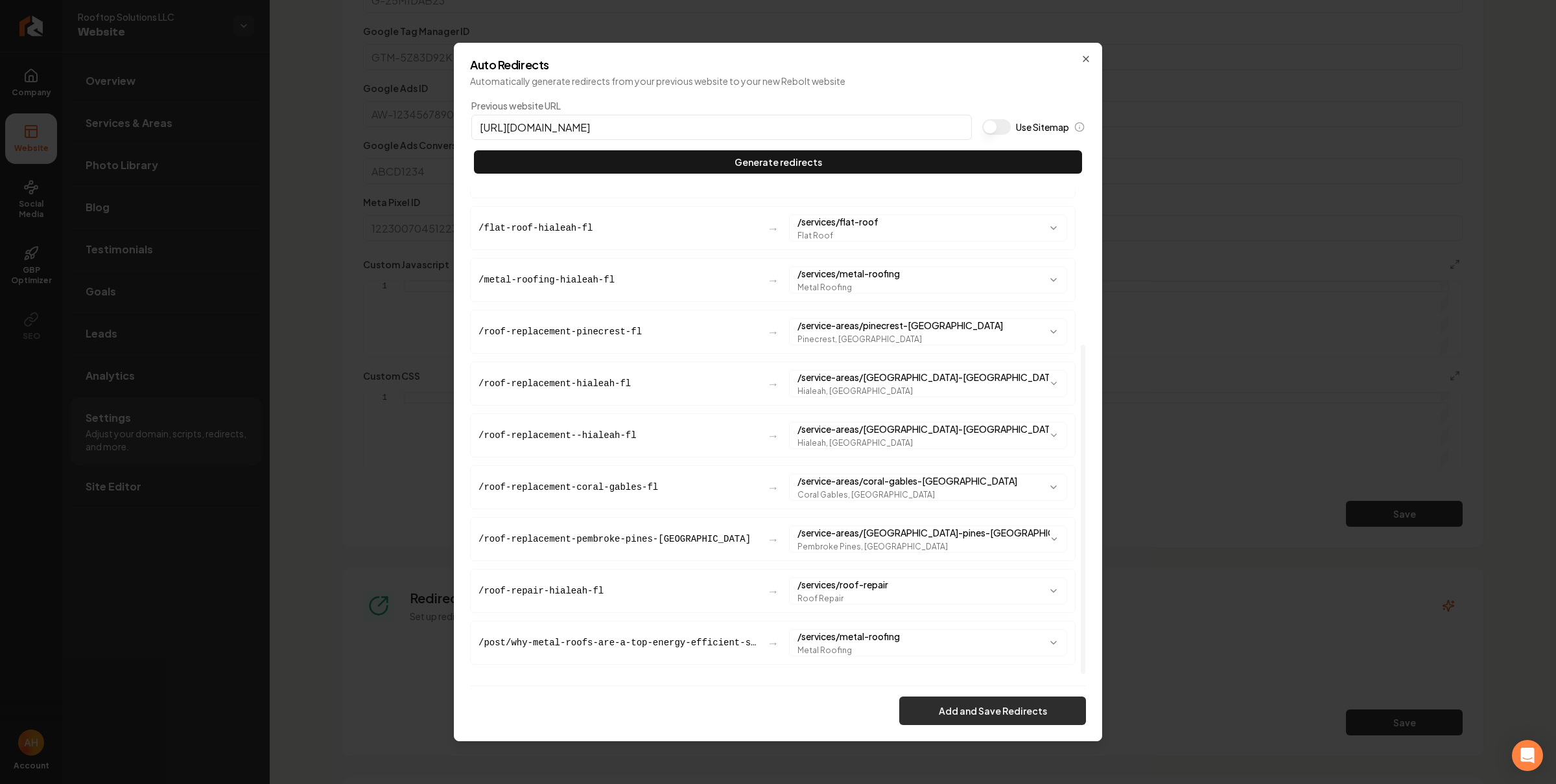
click at [943, 706] on button "Add and Save Redirects" at bounding box center [993, 711] width 187 height 28
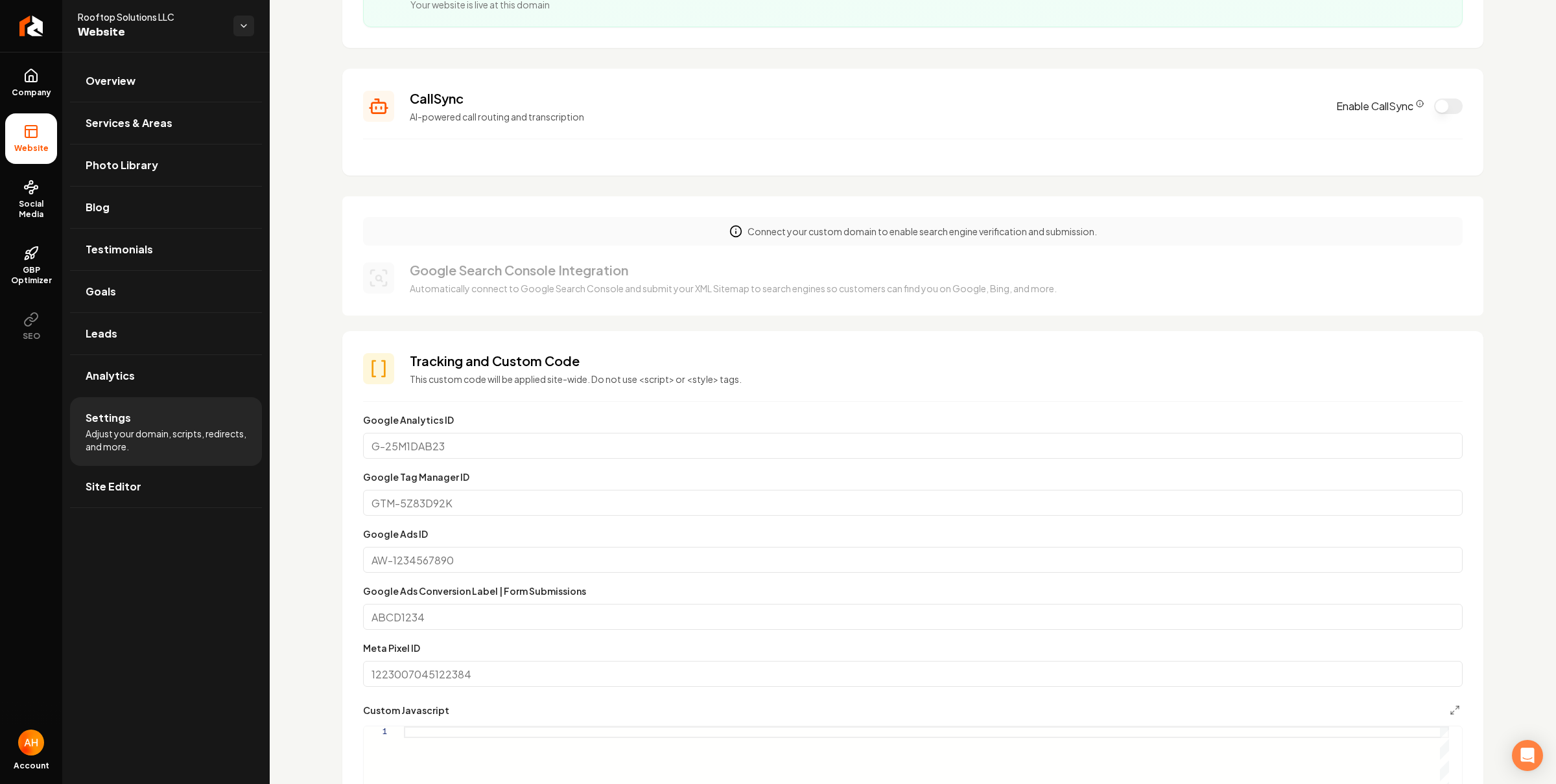
scroll to position [0, 0]
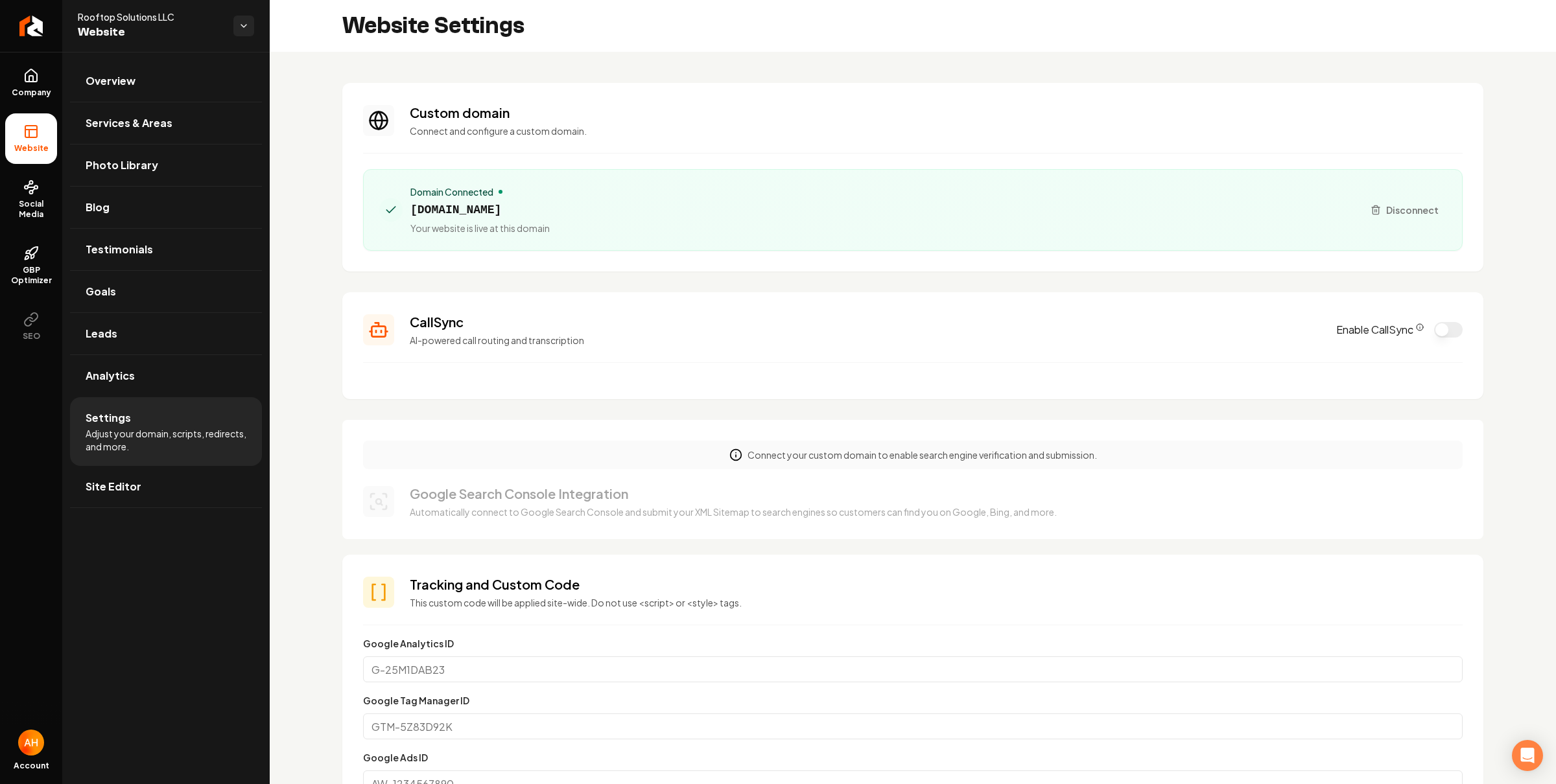
click at [543, 208] on span "[DOMAIN_NAME]" at bounding box center [480, 210] width 140 height 18
